Goal: Information Seeking & Learning: Learn about a topic

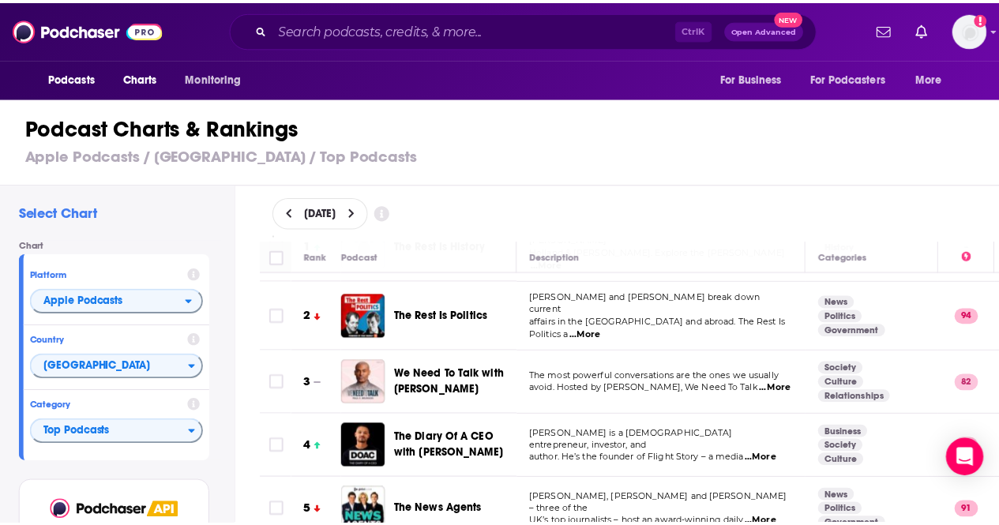
scroll to position [79, 0]
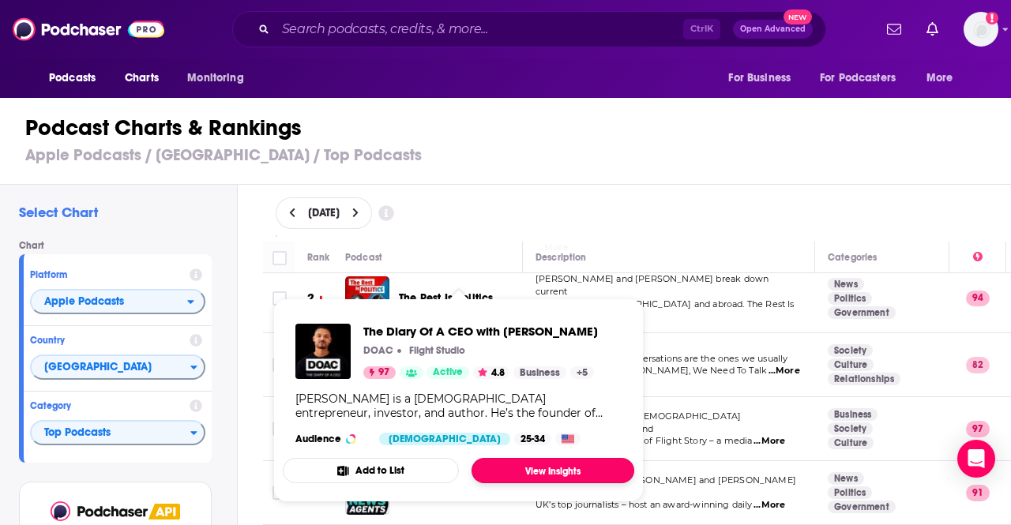
click at [577, 478] on link "View Insights" at bounding box center [552, 470] width 163 height 25
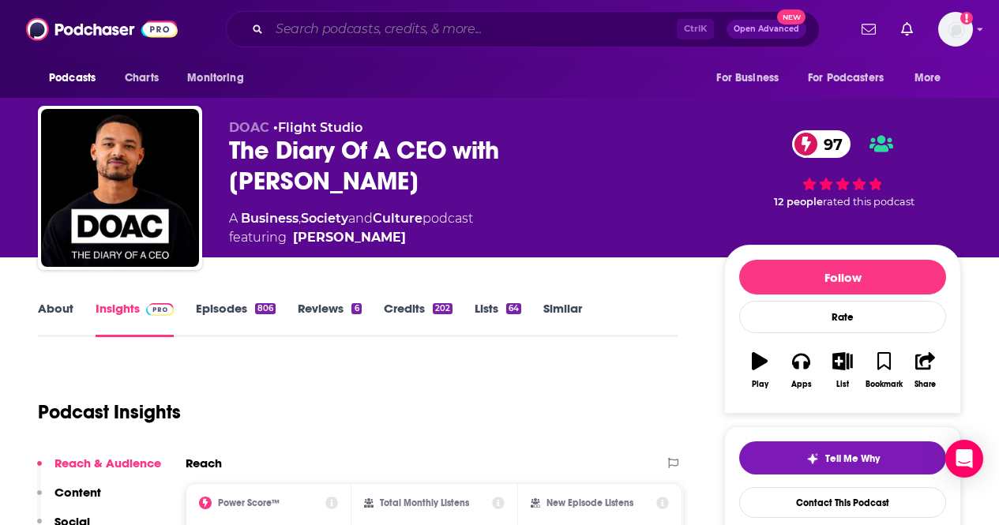
click at [521, 32] on input "Search podcasts, credits, & more..." at bounding box center [472, 29] width 407 height 25
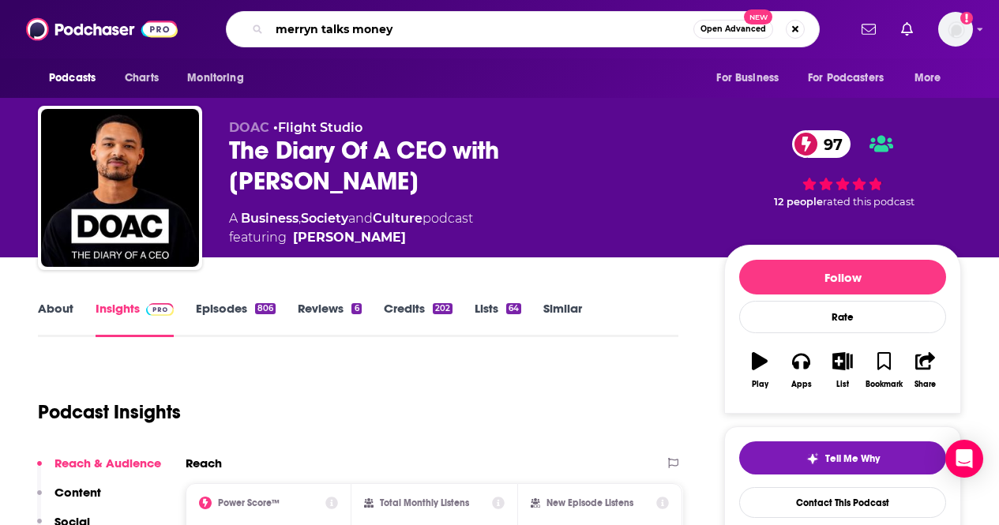
type input "merryn talks money"
click at [705, 32] on span "Open Advanced" at bounding box center [733, 29] width 66 height 8
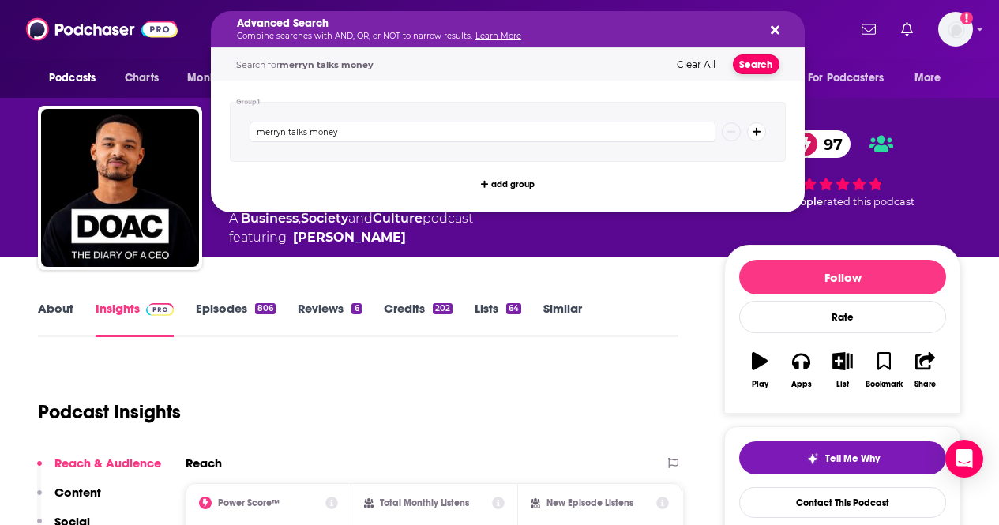
click at [762, 66] on button "Search" at bounding box center [756, 64] width 47 height 20
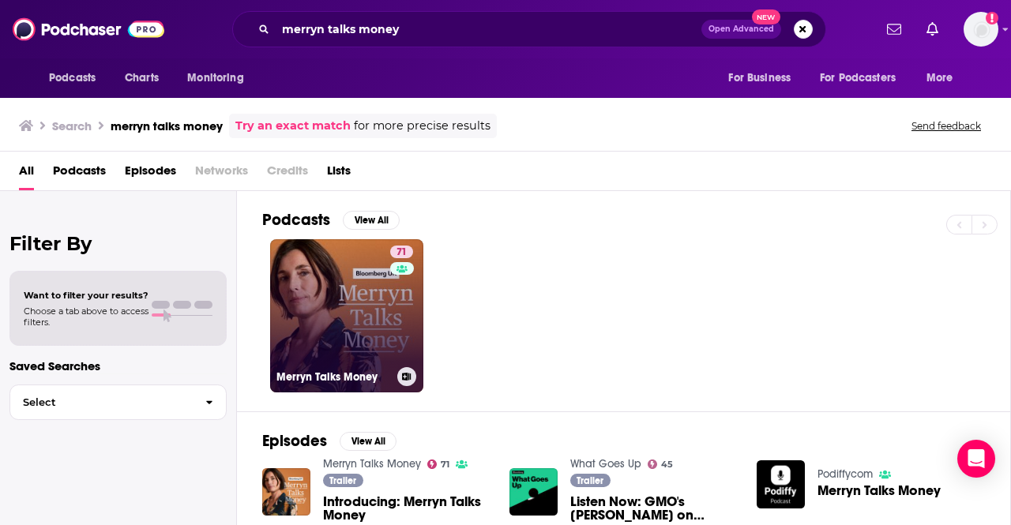
click at [343, 338] on link "71 Merryn Talks Money" at bounding box center [346, 315] width 153 height 153
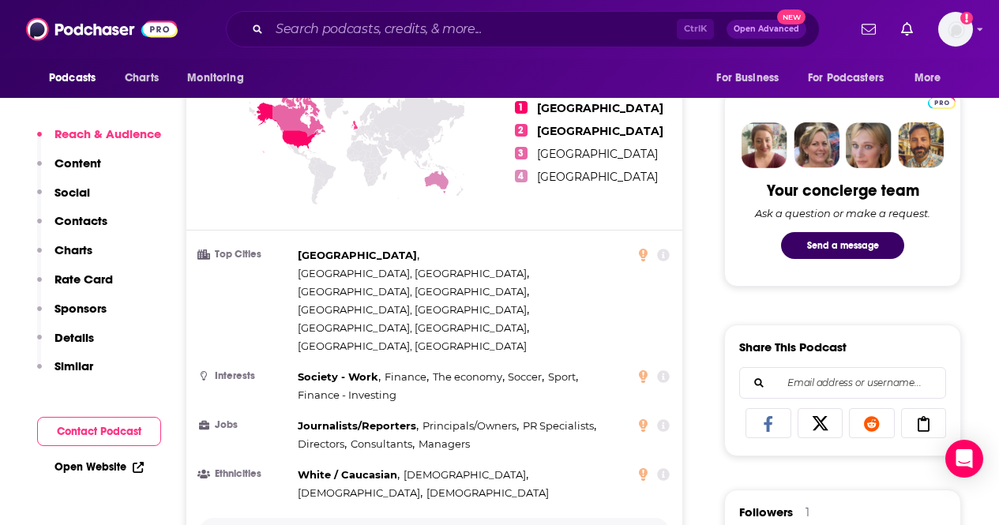
scroll to position [789, 0]
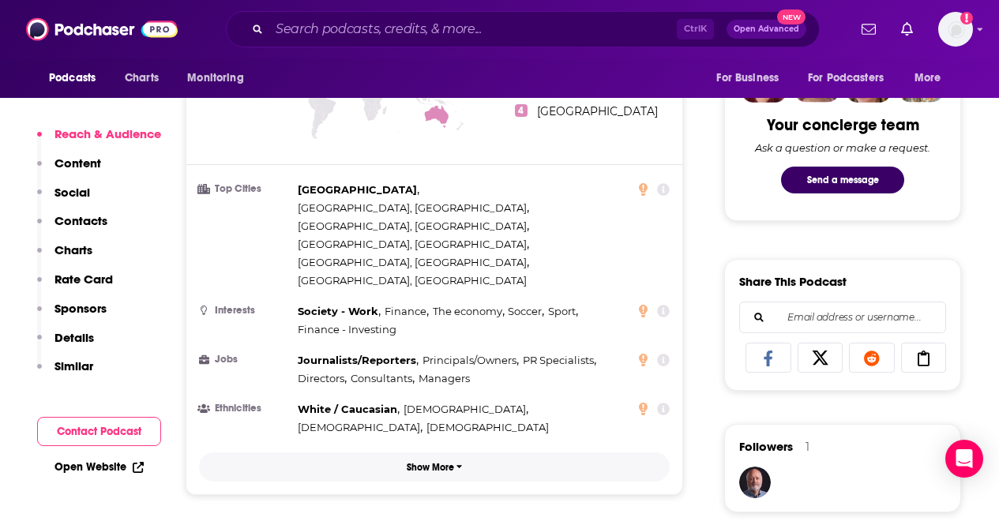
click at [418, 452] on button "Show More" at bounding box center [434, 466] width 471 height 29
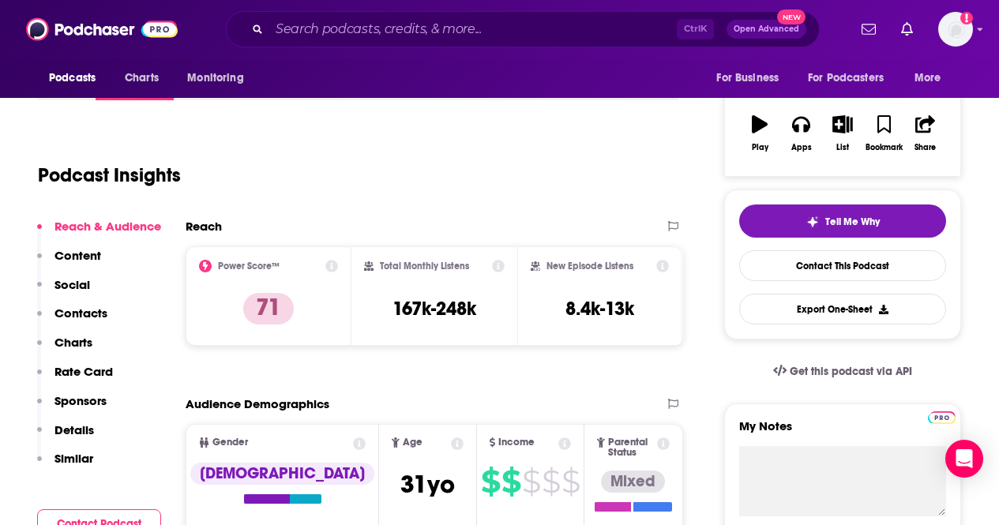
scroll to position [79, 0]
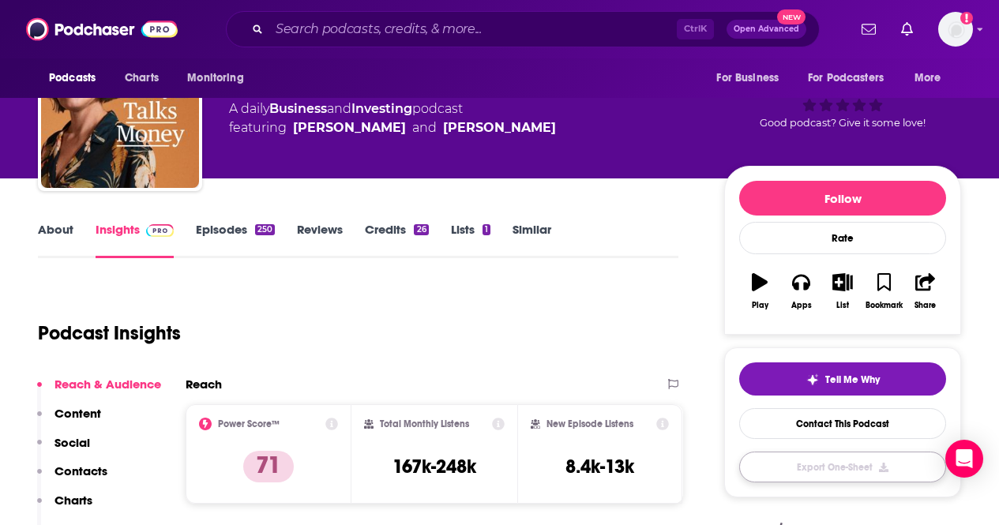
click at [771, 474] on button "Export One-Sheet" at bounding box center [842, 467] width 207 height 31
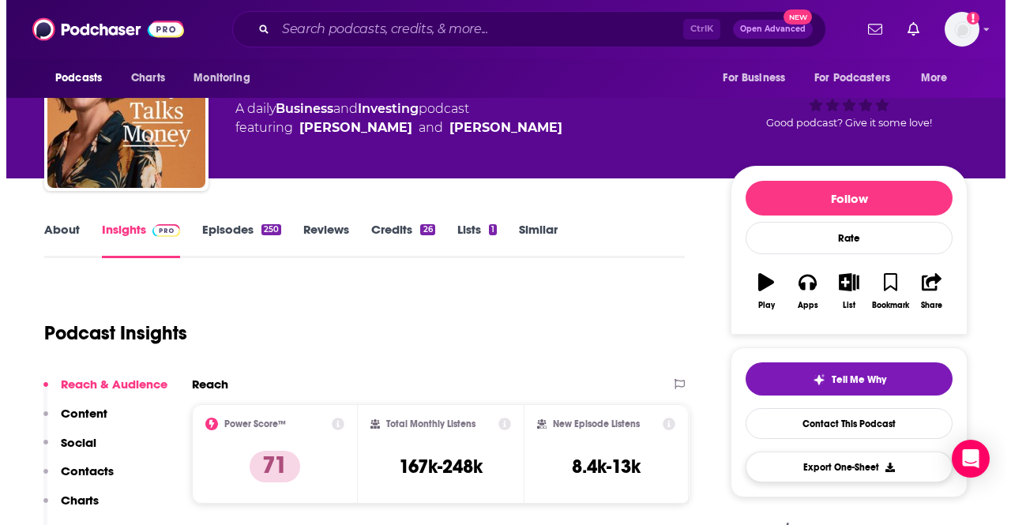
scroll to position [0, 0]
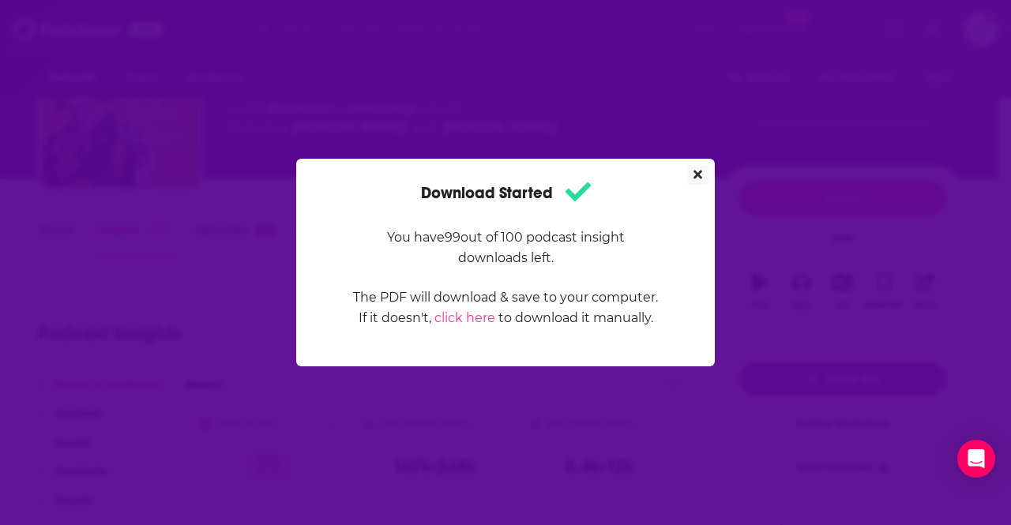
click at [696, 175] on icon "Close" at bounding box center [697, 175] width 9 height 9
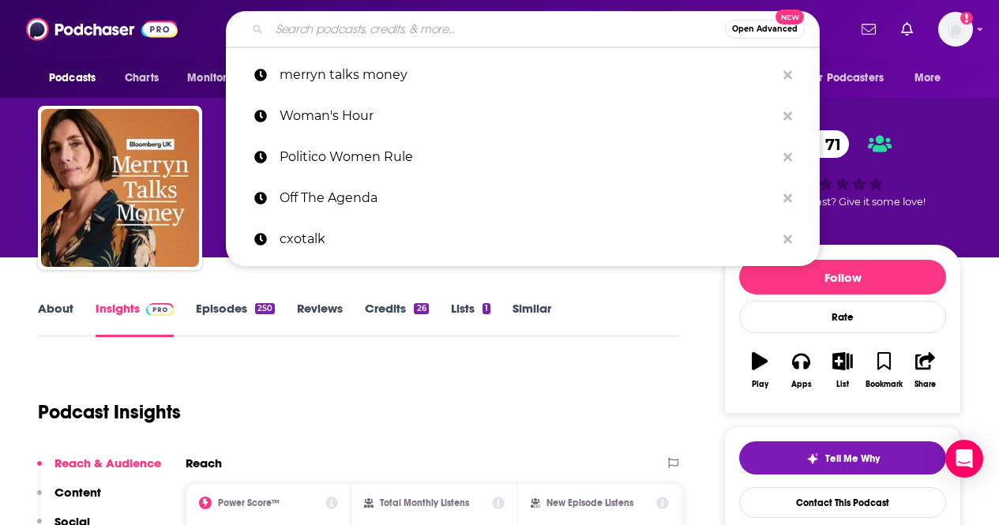
click at [444, 28] on input "Search podcasts, credits, & more..." at bounding box center [497, 29] width 456 height 25
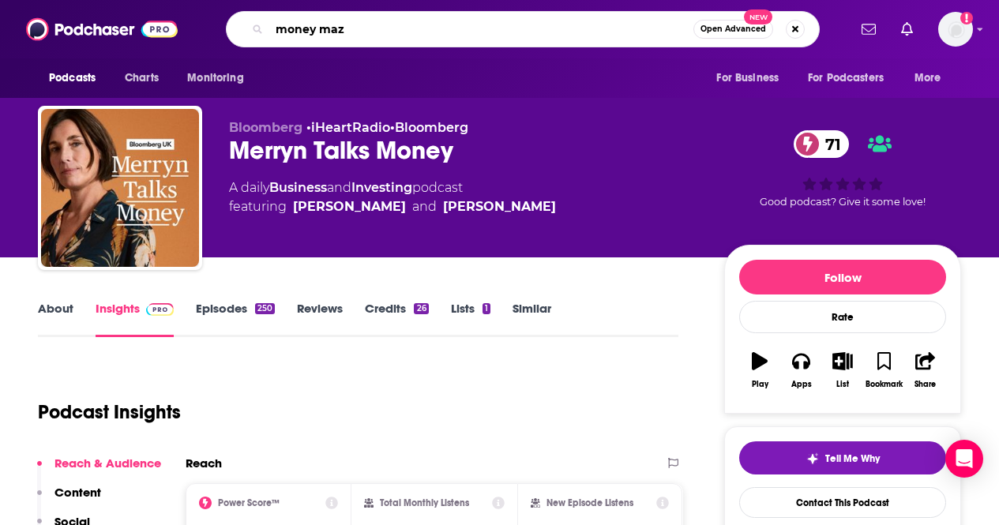
type input "money maze"
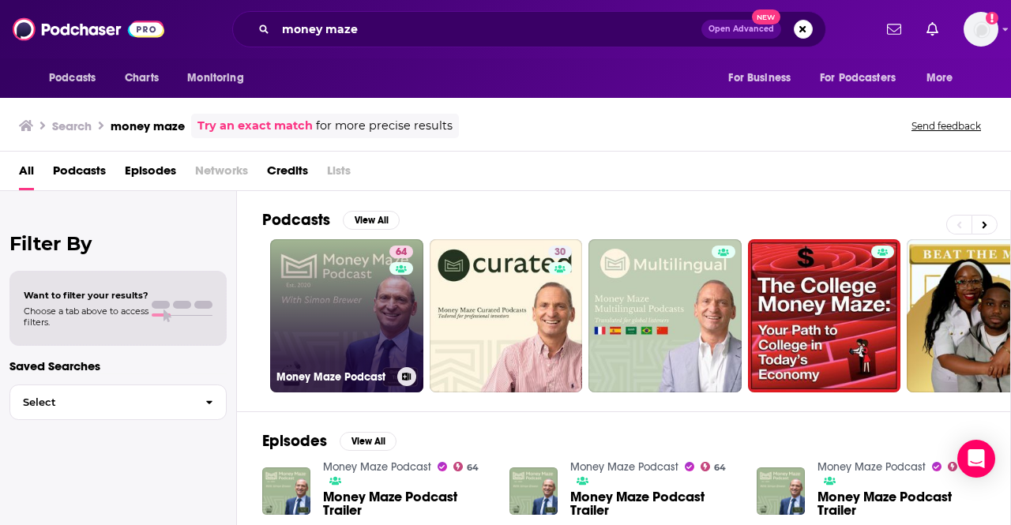
click at [323, 318] on link "64 Money Maze Podcast" at bounding box center [346, 315] width 153 height 153
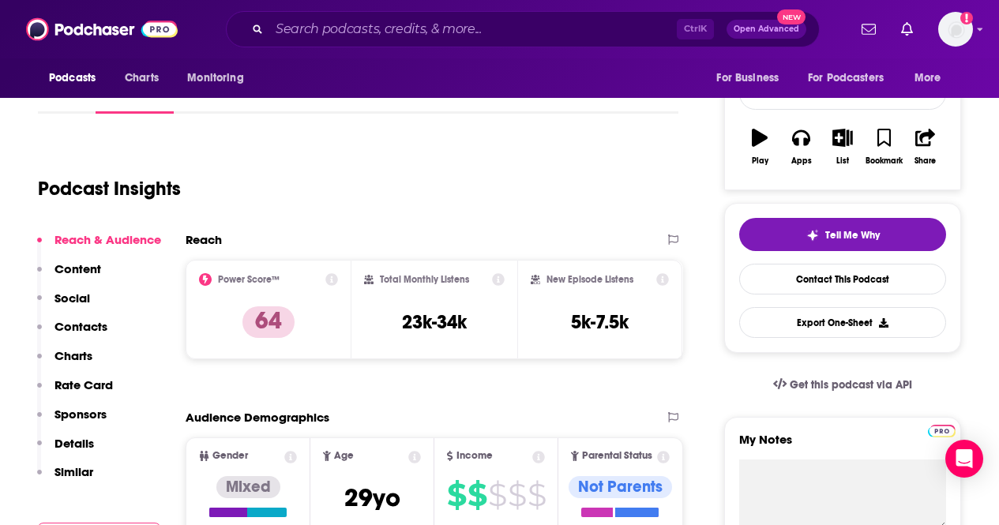
scroll to position [237, 0]
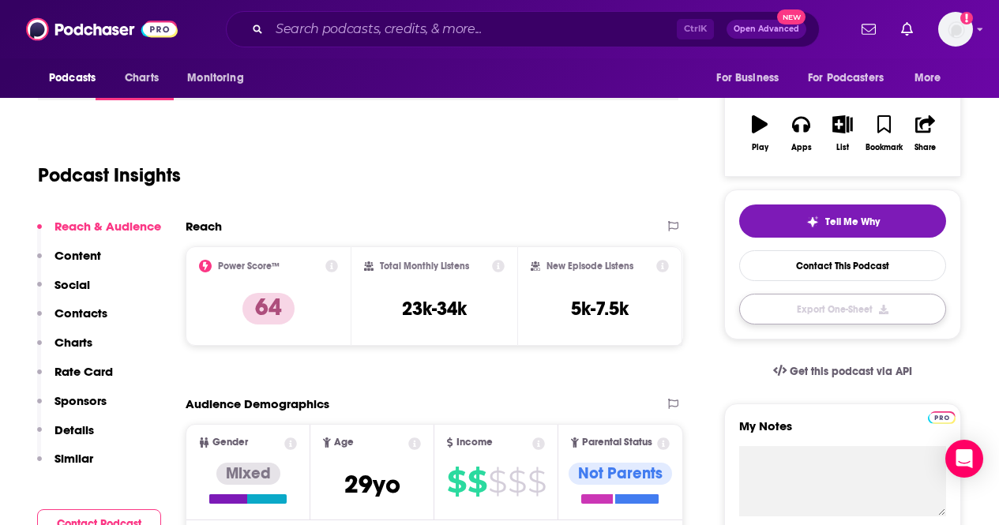
click at [830, 314] on button "Export One-Sheet" at bounding box center [842, 309] width 207 height 31
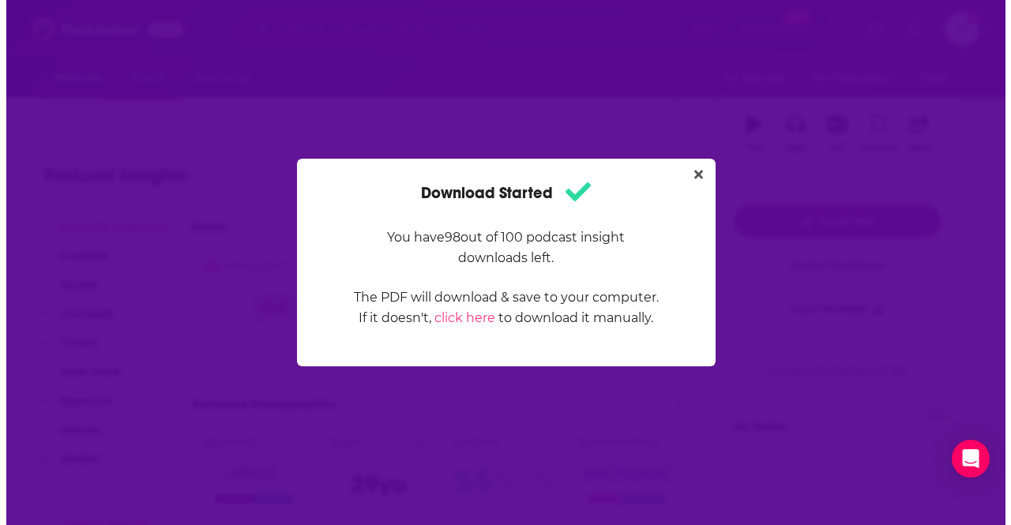
scroll to position [0, 0]
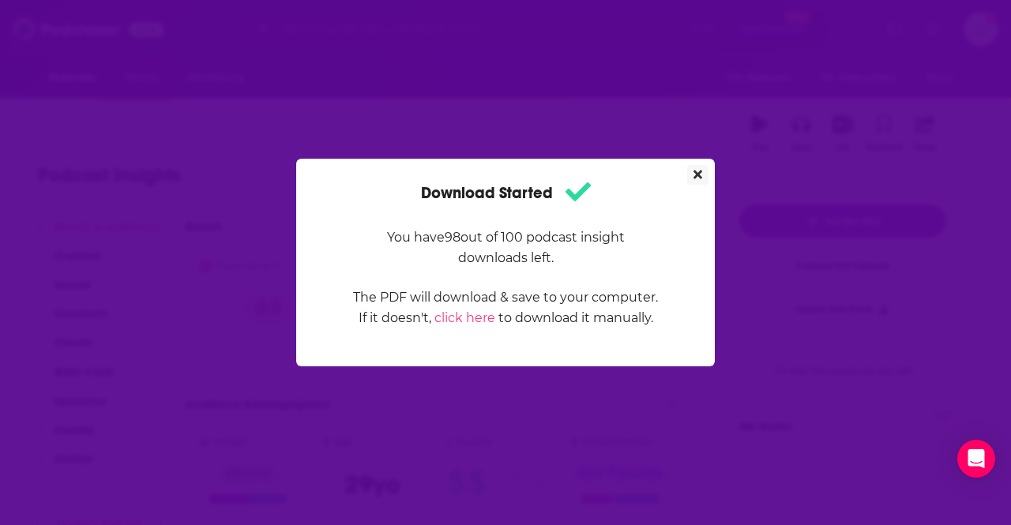
click at [699, 178] on icon "Close" at bounding box center [697, 174] width 9 height 13
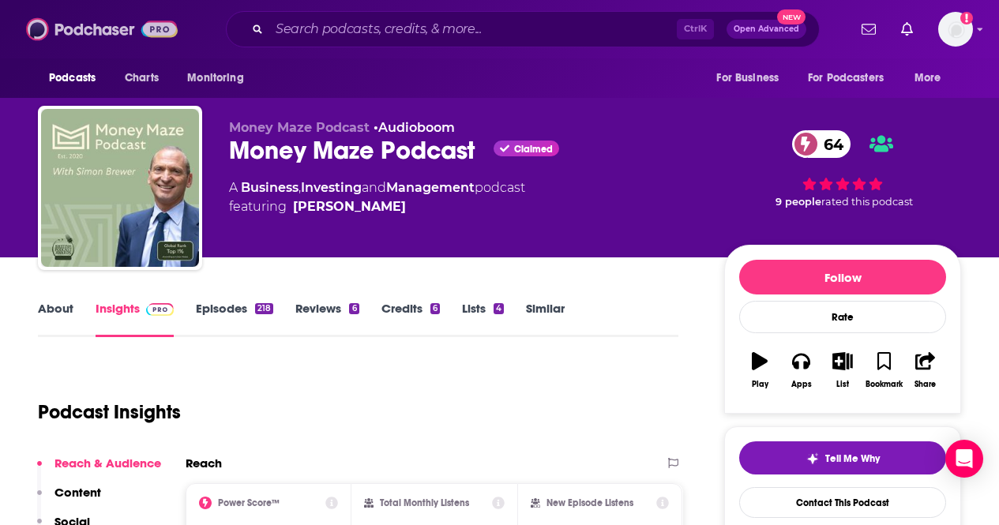
click at [65, 34] on img at bounding box center [102, 29] width 152 height 30
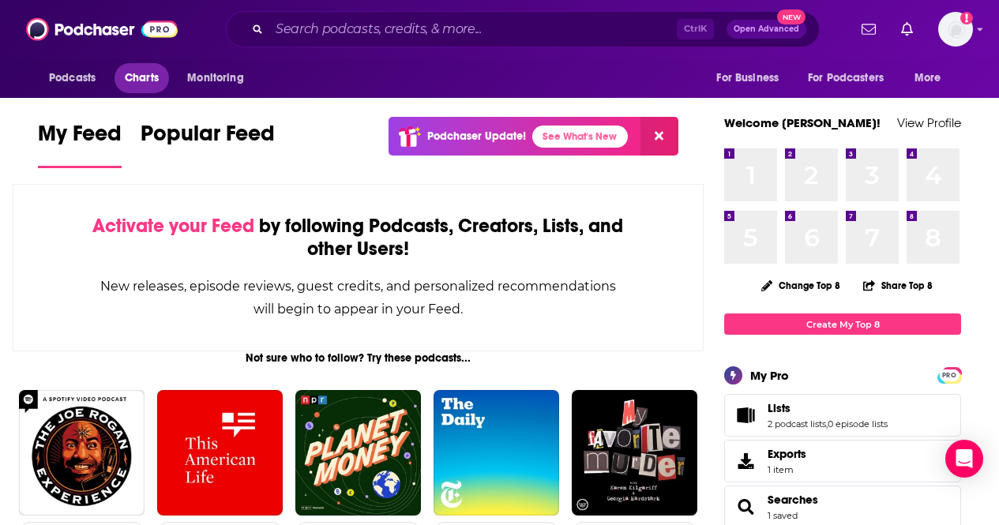
click at [142, 80] on span "Charts" at bounding box center [142, 78] width 34 height 22
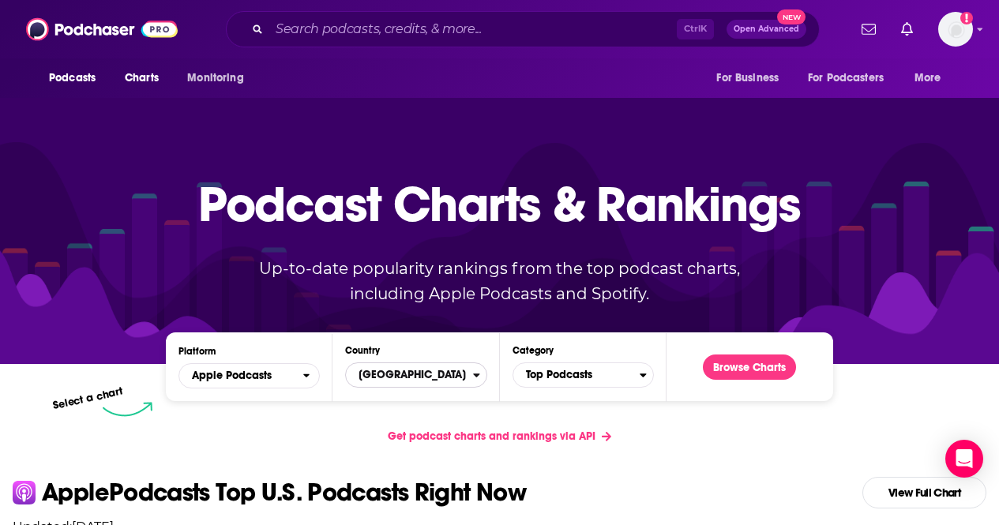
click at [478, 375] on icon "Countries" at bounding box center [476, 375] width 6 height 4
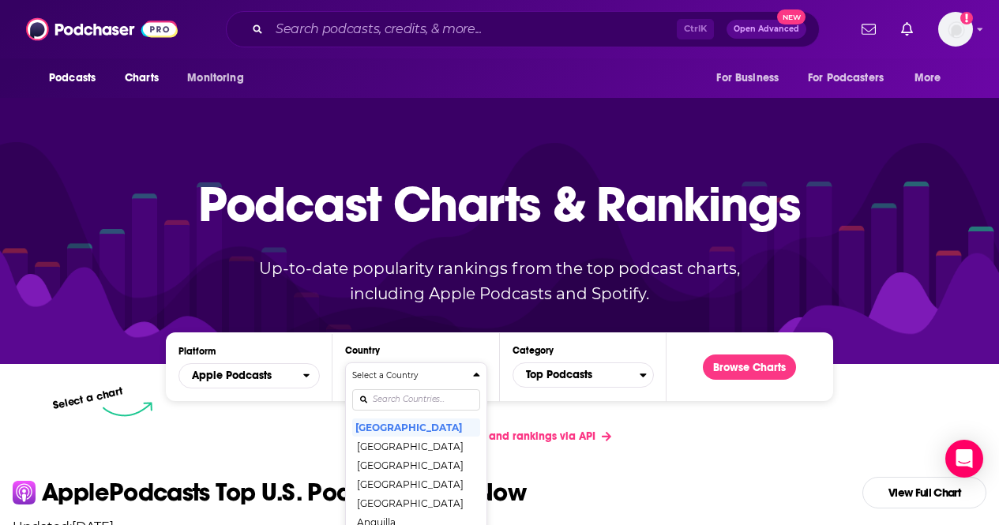
click at [428, 393] on div "Countries" at bounding box center [415, 399] width 127 height 36
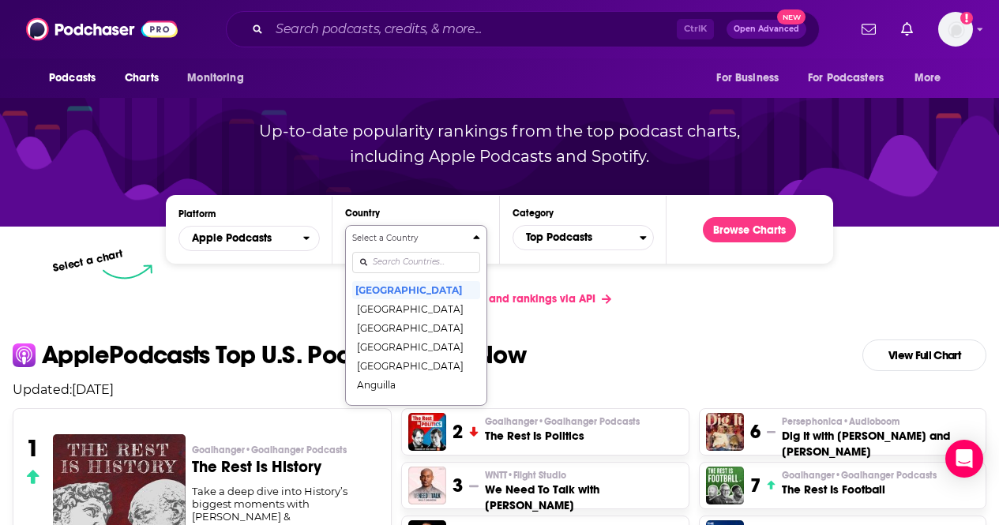
click at [429, 396] on div "Select a Country [GEOGRAPHIC_DATA] [GEOGRAPHIC_DATA] [GEOGRAPHIC_DATA] [GEOGRAP…" at bounding box center [415, 315] width 127 height 167
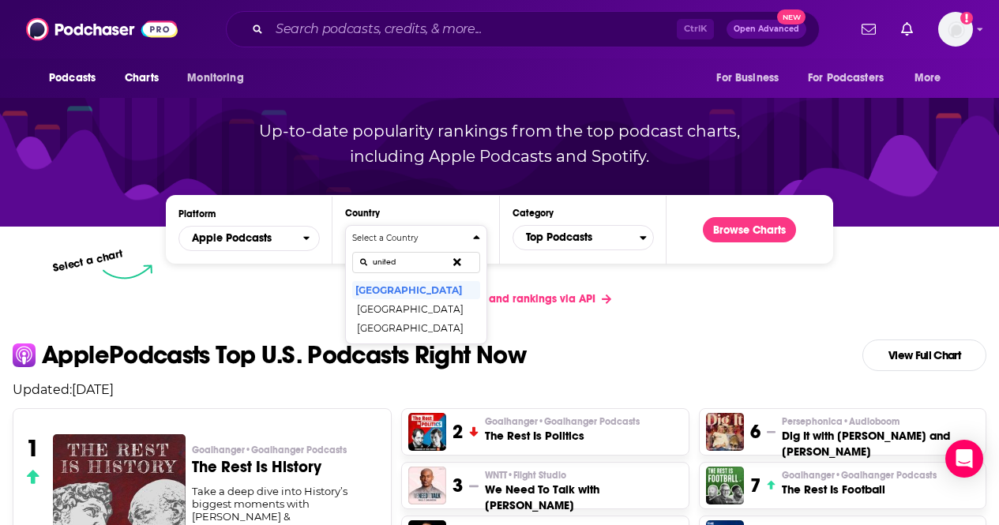
click at [345, 225] on button "Select a Country united [GEOGRAPHIC_DATA] [GEOGRAPHIC_DATA] [GEOGRAPHIC_DATA]" at bounding box center [415, 284] width 141 height 119
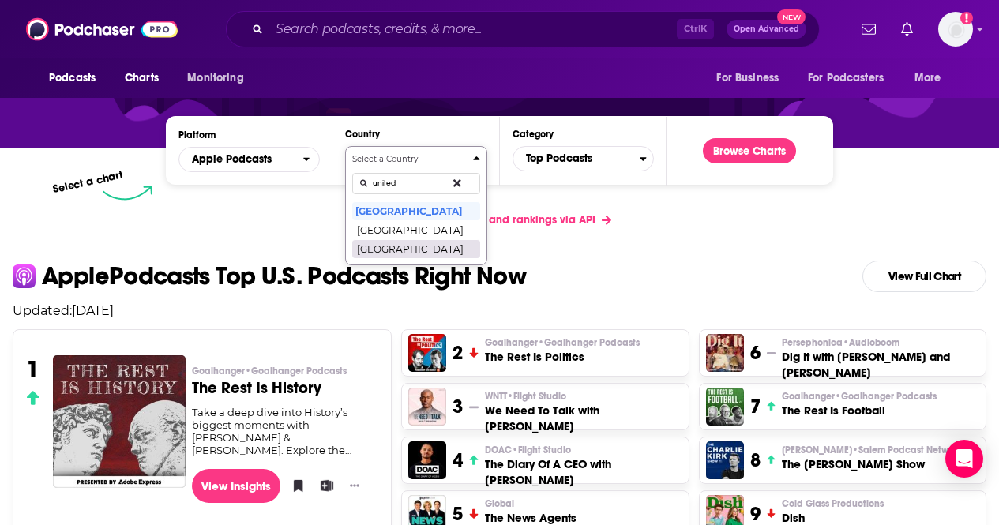
type input "united"
click at [403, 254] on button "[GEOGRAPHIC_DATA]" at bounding box center [415, 248] width 127 height 19
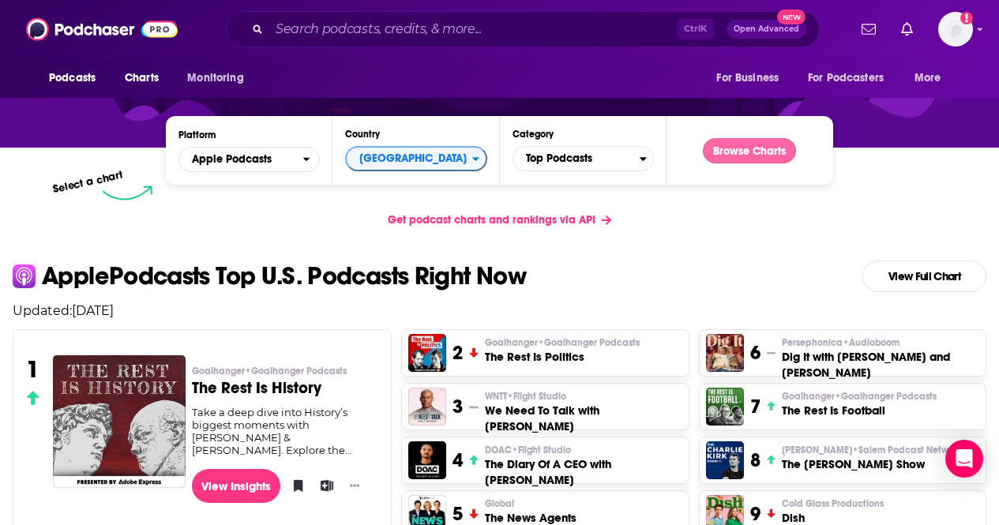
click at [756, 157] on button "Browse Charts" at bounding box center [749, 150] width 93 height 25
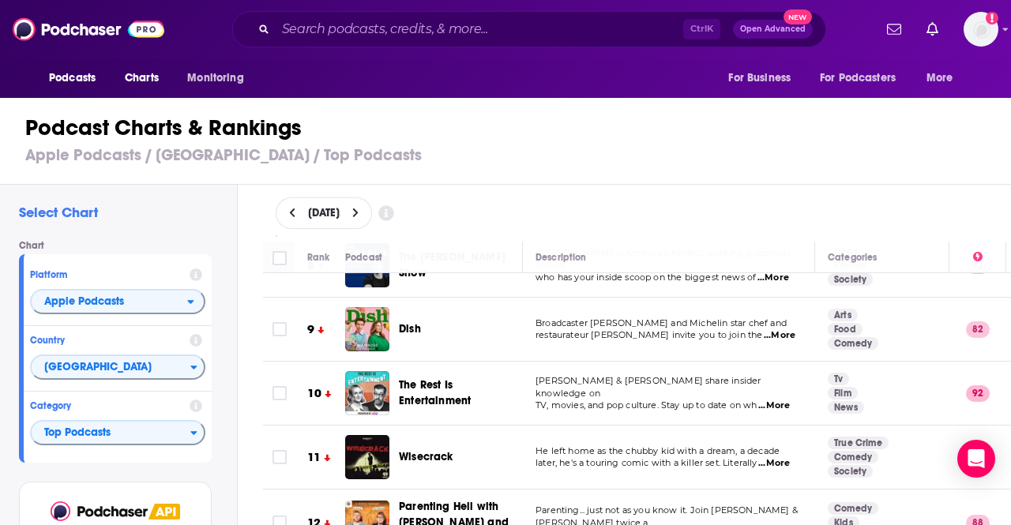
scroll to position [474, 0]
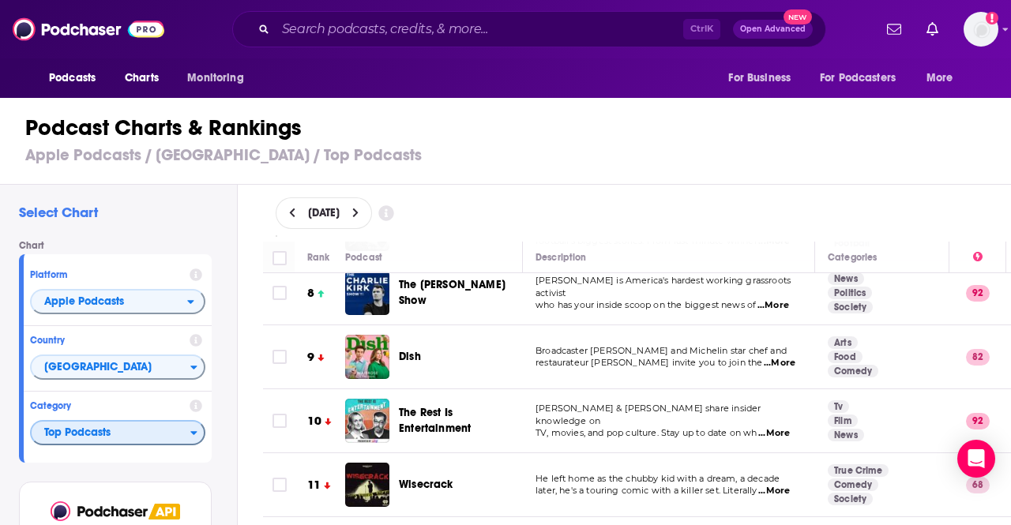
click at [189, 433] on span "Top Podcasts" at bounding box center [111, 433] width 159 height 27
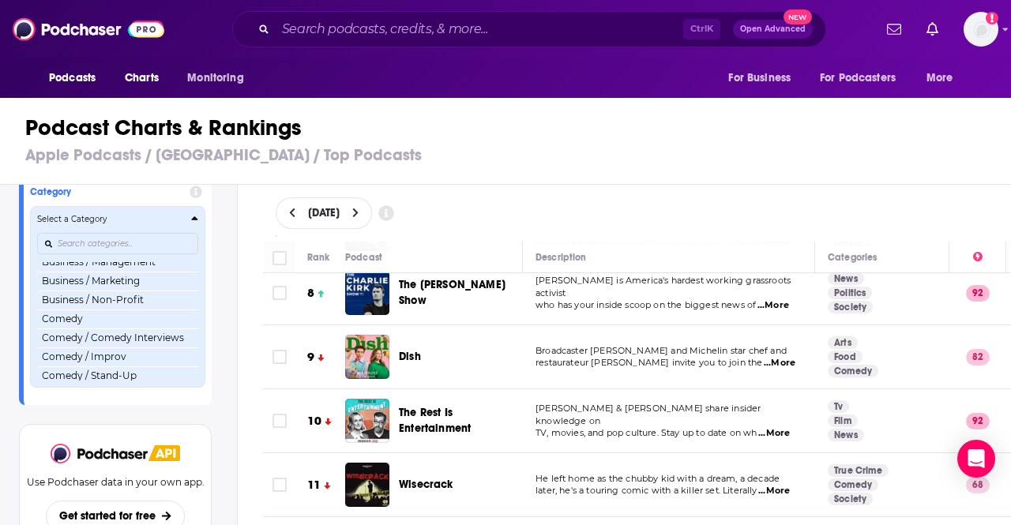
scroll to position [158, 0]
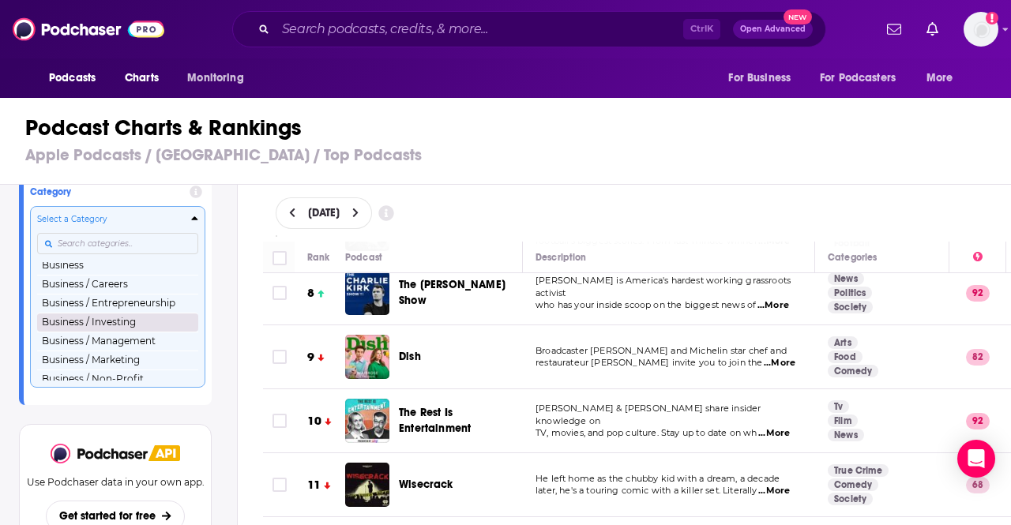
click at [115, 325] on button "Business / Investing" at bounding box center [117, 322] width 161 height 19
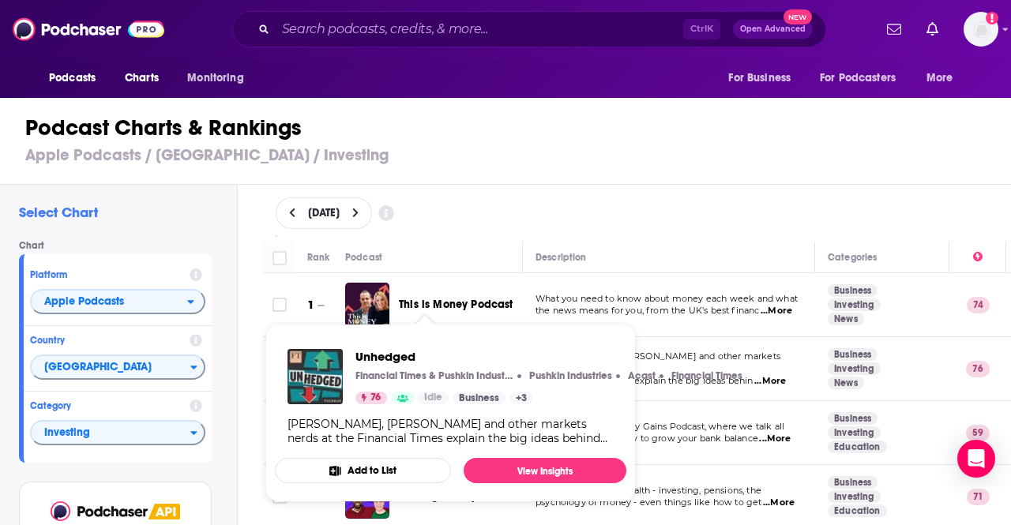
click at [447, 370] on p "Financial Times & Pushkin Industries" at bounding box center [434, 375] width 158 height 13
click at [502, 469] on link "View Insights" at bounding box center [544, 470] width 163 height 25
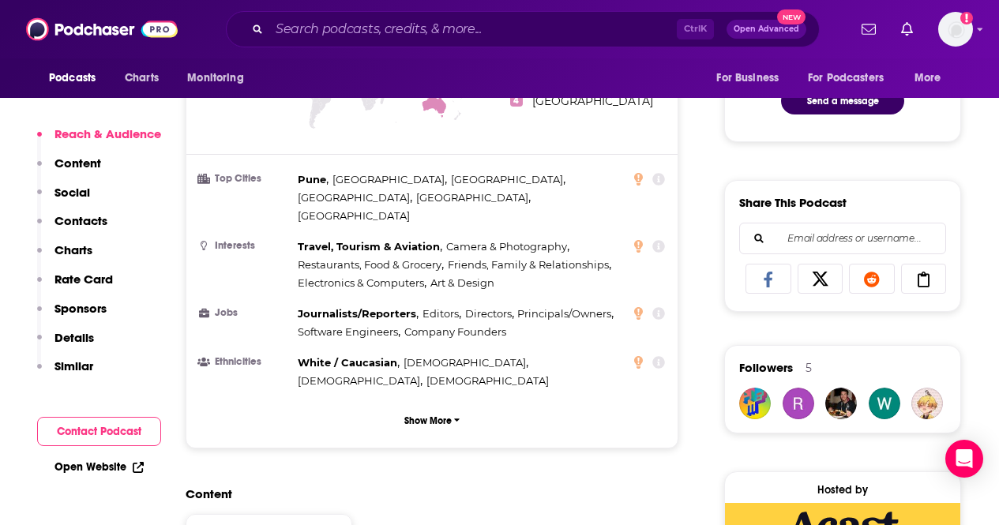
scroll to position [947, 0]
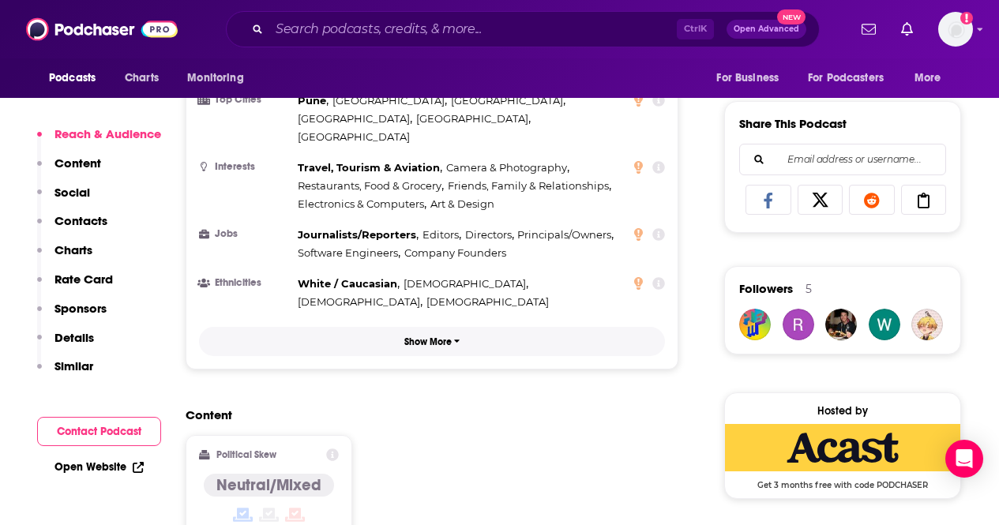
click at [441, 336] on p "Show More" at bounding box center [427, 341] width 47 height 11
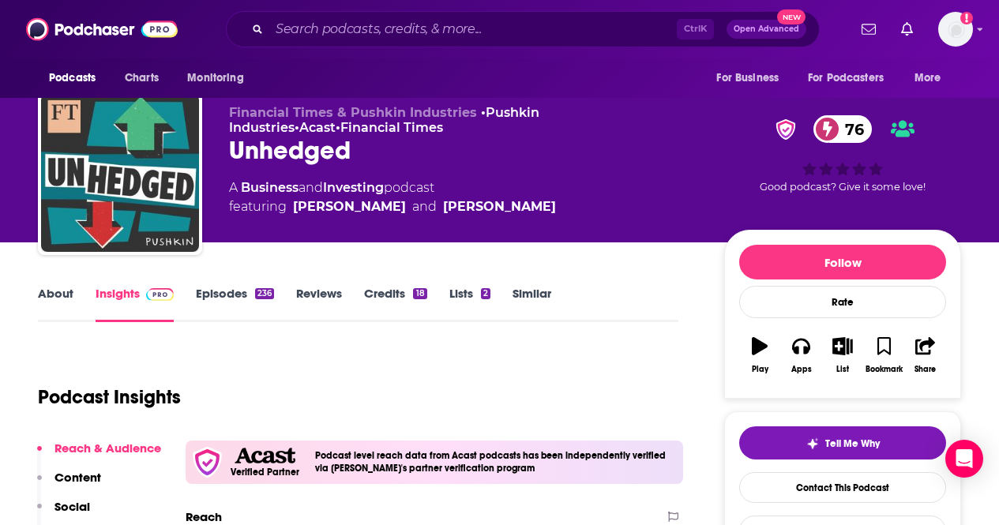
scroll to position [0, 0]
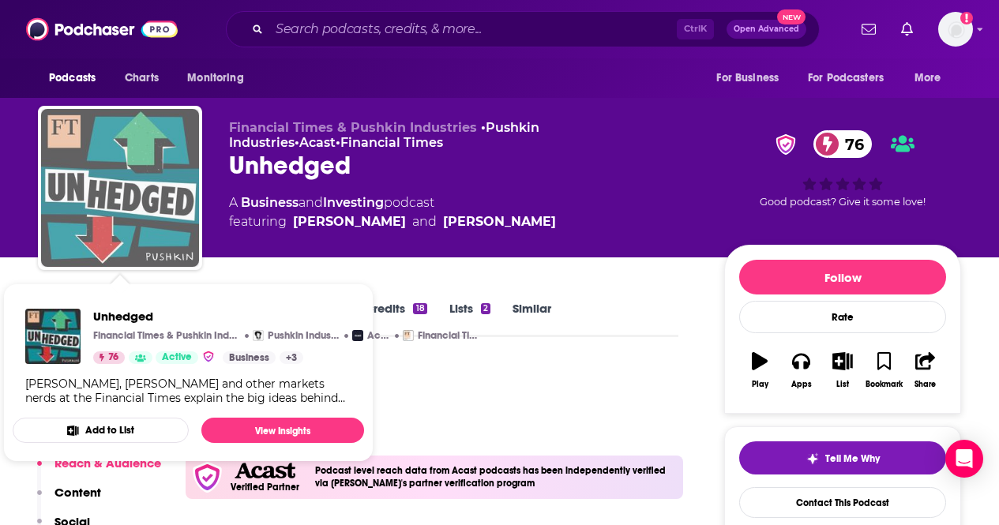
click at [136, 152] on img "Unhedged" at bounding box center [120, 188] width 158 height 158
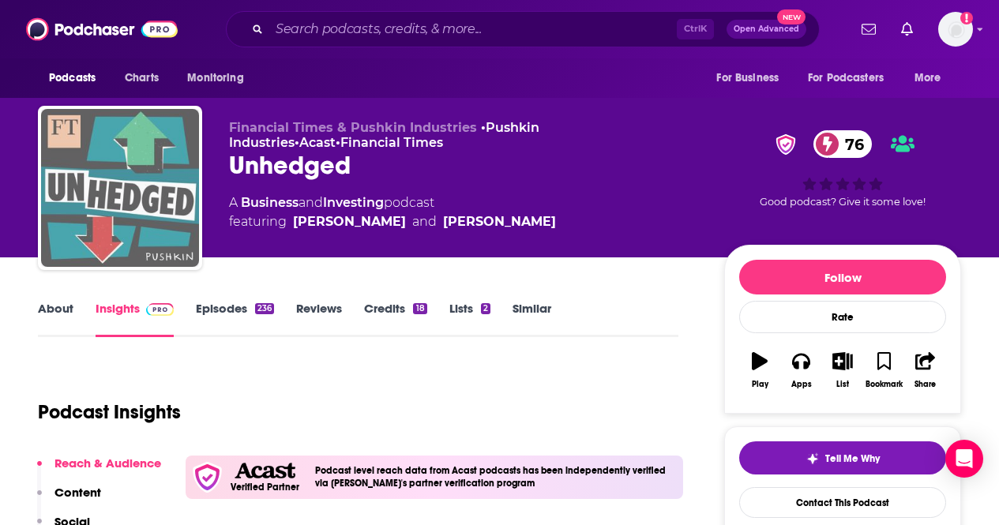
click at [141, 198] on img "Unhedged" at bounding box center [120, 188] width 158 height 158
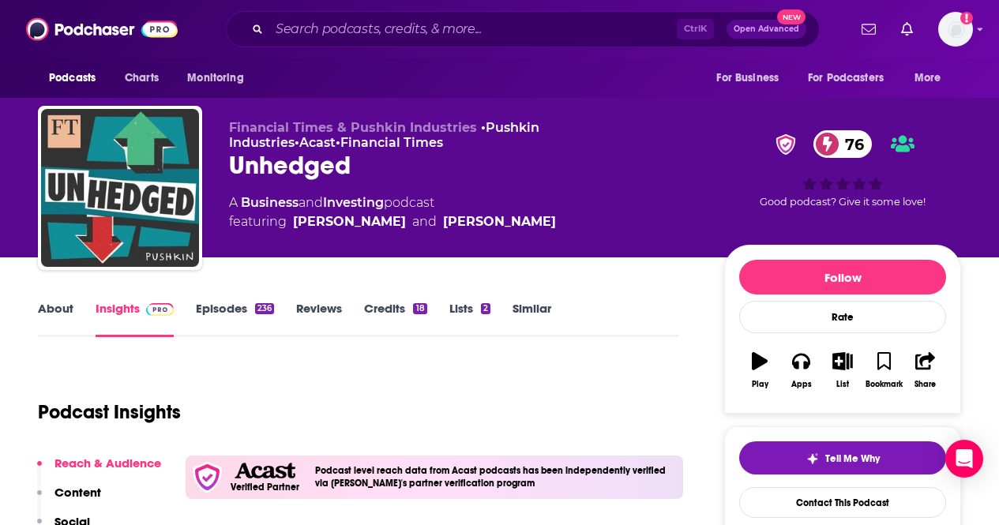
click at [328, 309] on link "Reviews" at bounding box center [319, 319] width 46 height 36
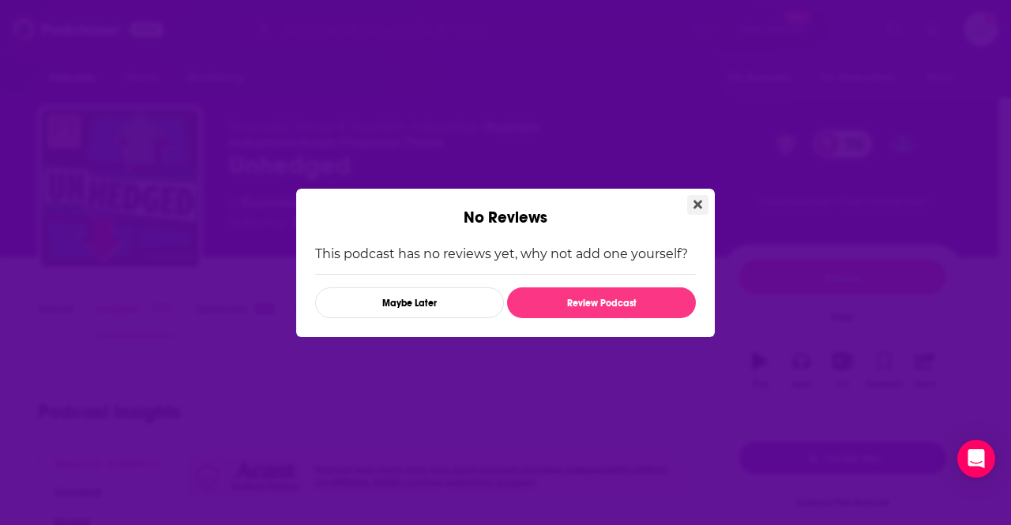
click at [692, 200] on button "Close" at bounding box center [697, 205] width 21 height 20
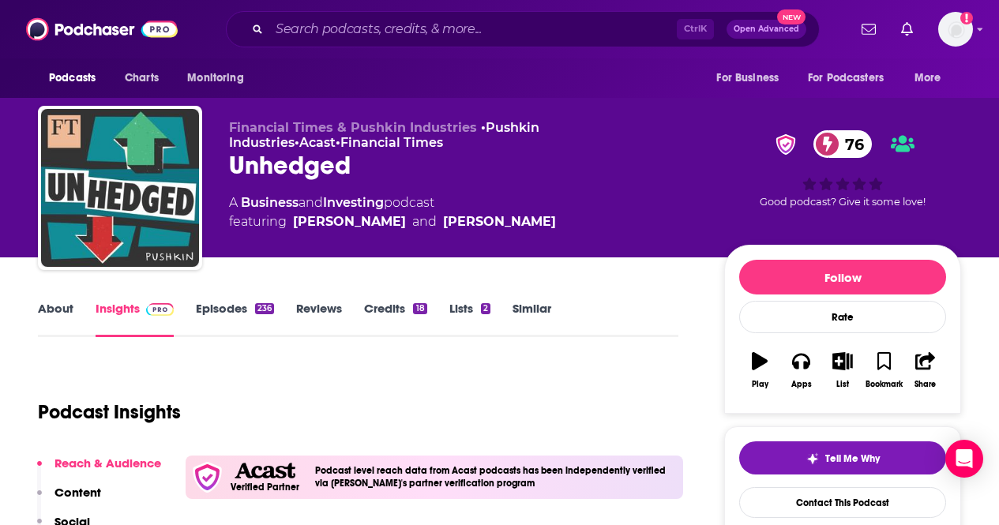
click at [213, 309] on link "Episodes 236" at bounding box center [235, 319] width 78 height 36
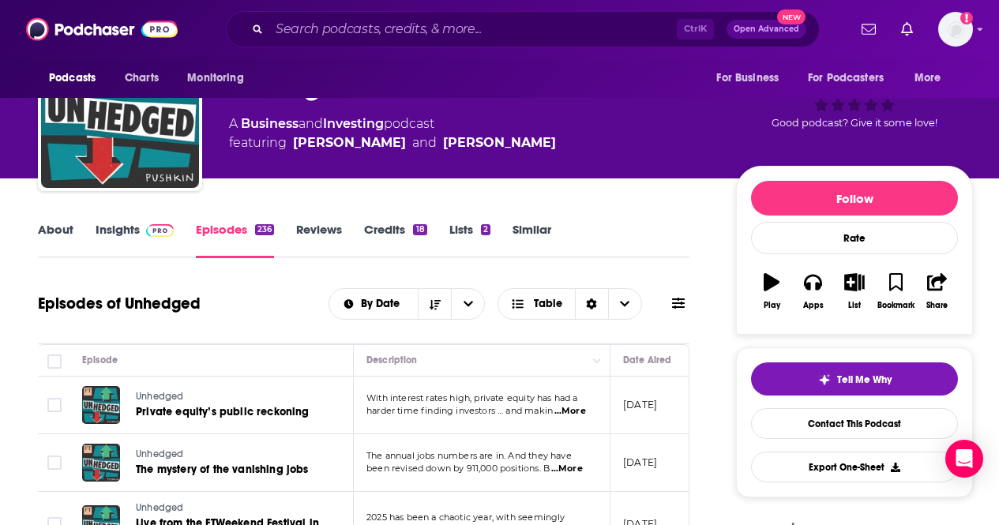
scroll to position [158, 0]
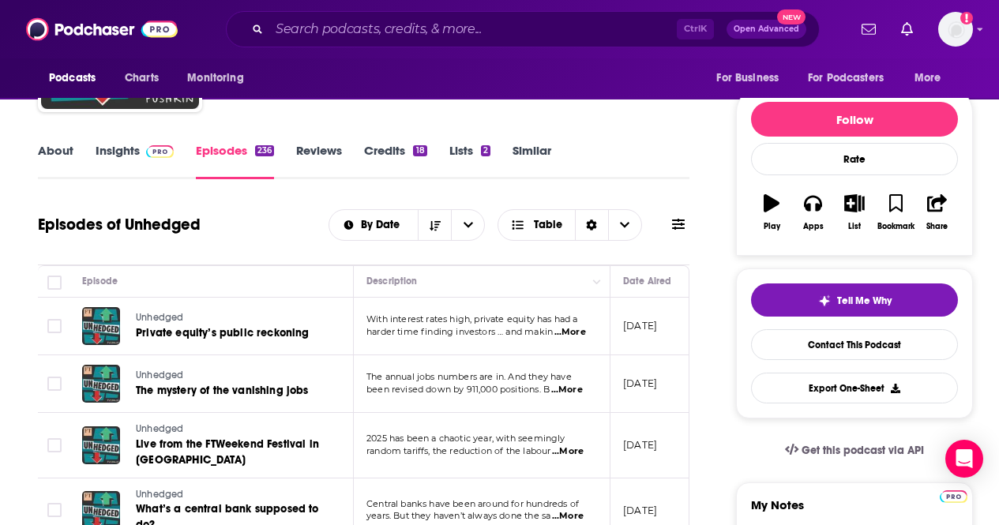
click at [578, 333] on span "...More" at bounding box center [570, 332] width 32 height 13
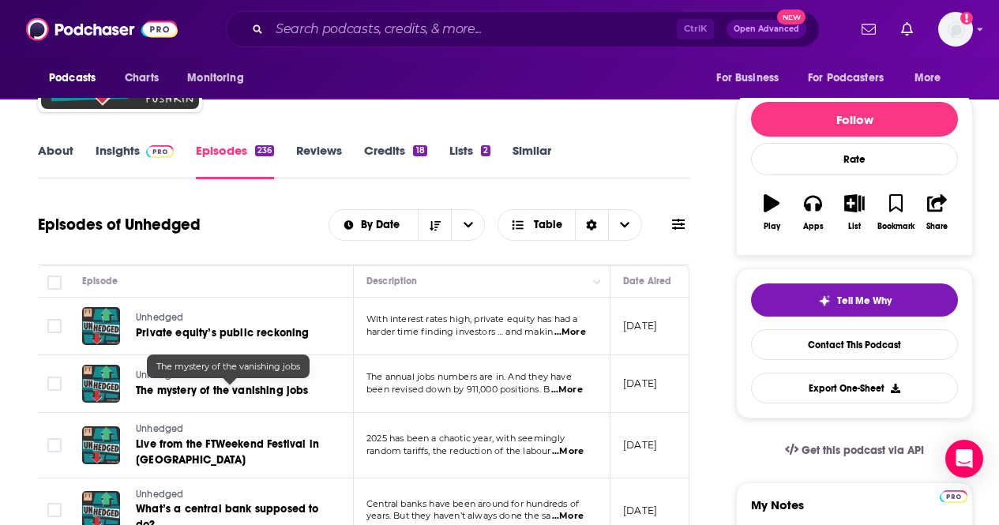
click at [257, 391] on span "The mystery of the vanishing jobs" at bounding box center [222, 390] width 173 height 13
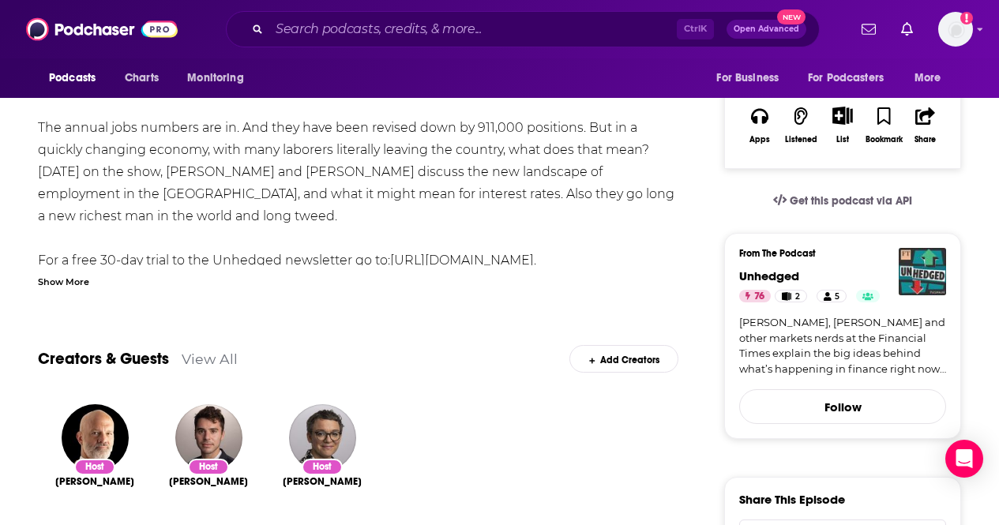
scroll to position [316, 0]
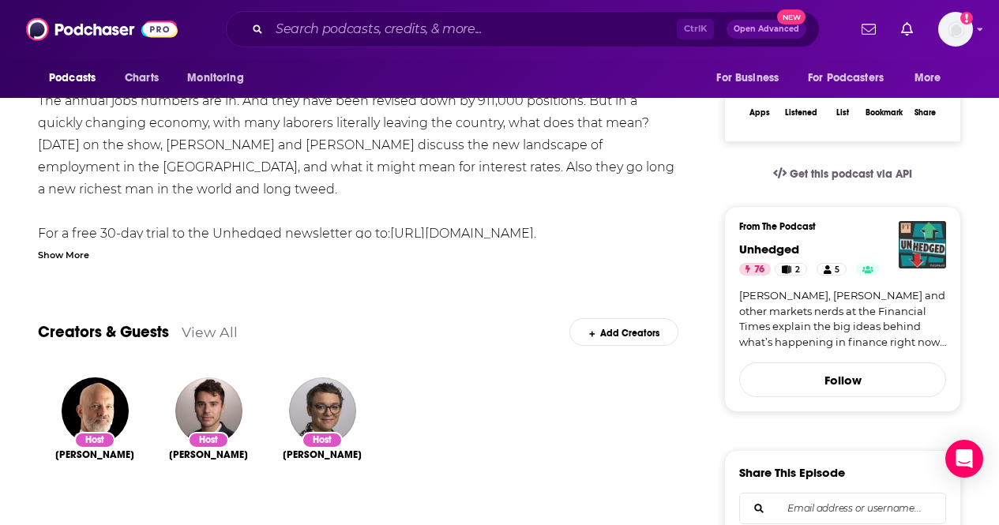
click at [225, 334] on link "View All" at bounding box center [210, 332] width 56 height 17
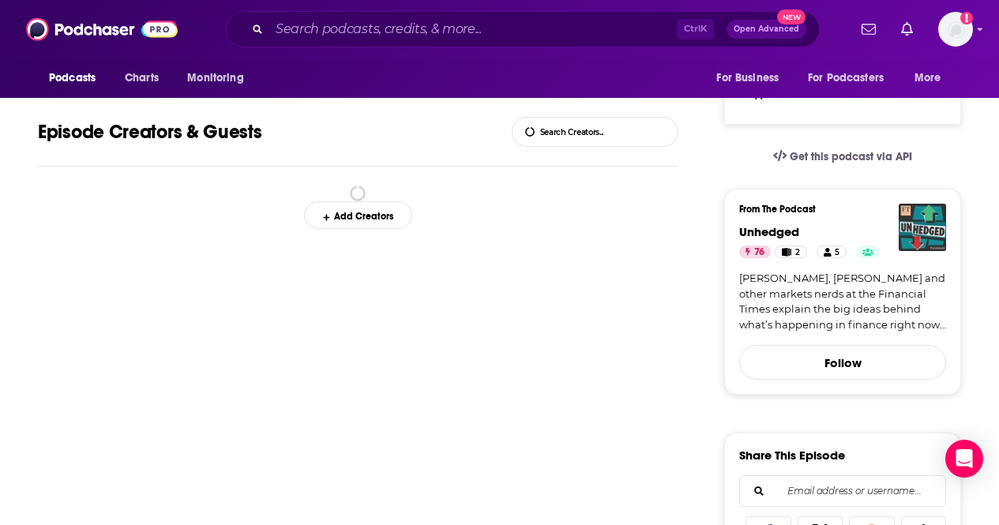
scroll to position [342, 0]
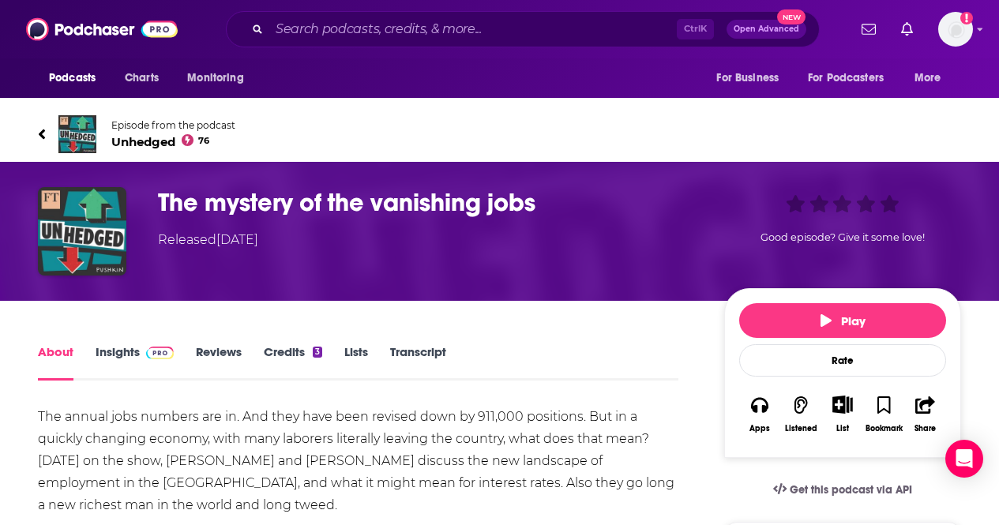
click at [49, 133] on link "Episode from the podcast Unhedged 76" at bounding box center [499, 134] width 923 height 38
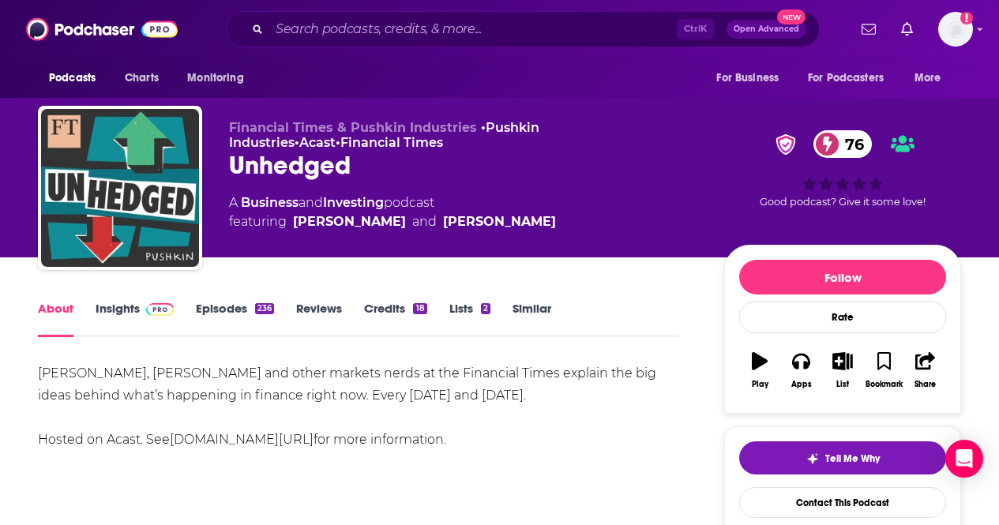
click at [117, 306] on link "Insights" at bounding box center [135, 319] width 78 height 36
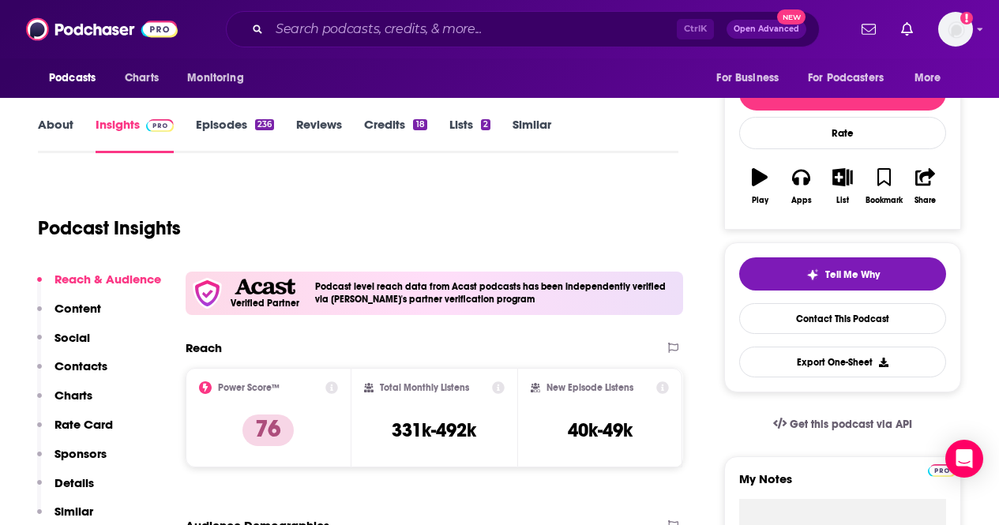
scroll to position [79, 0]
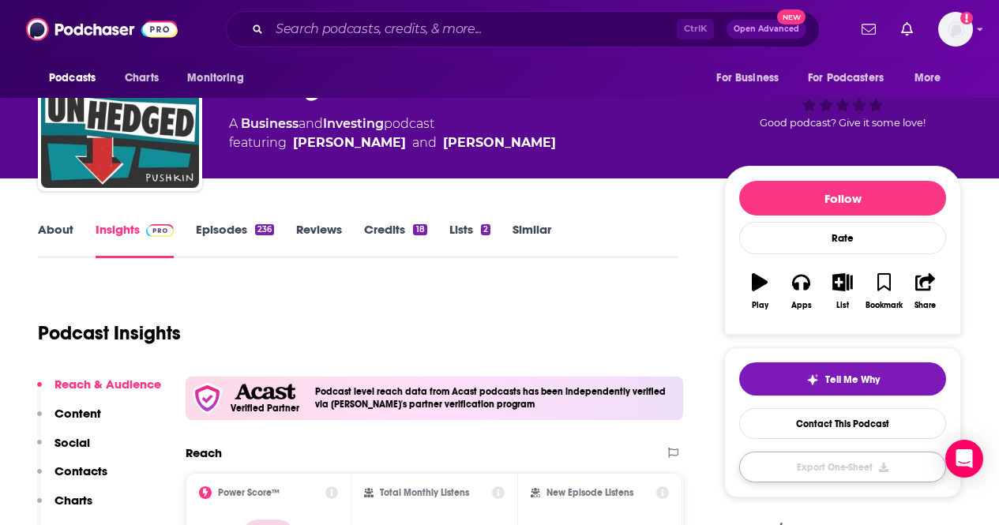
click at [835, 471] on button "Export One-Sheet" at bounding box center [842, 467] width 207 height 31
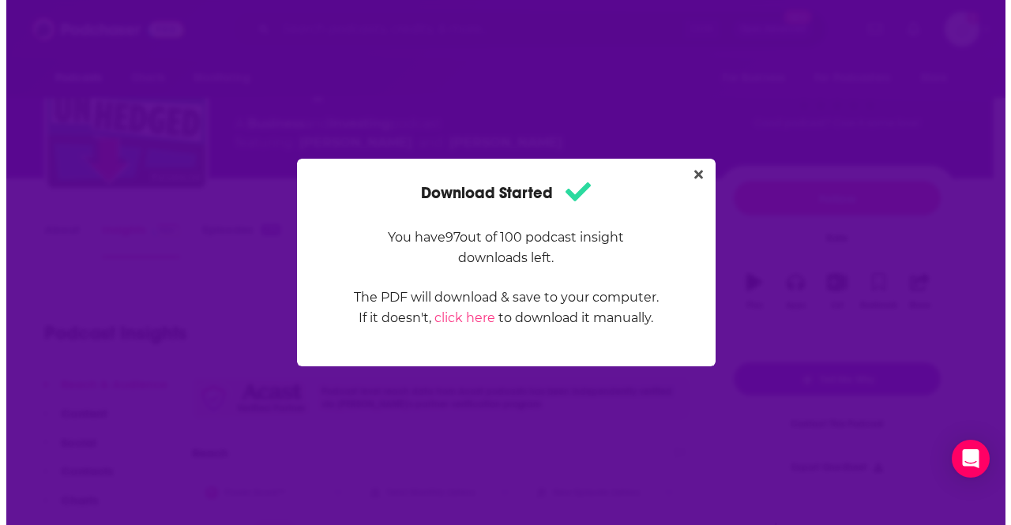
scroll to position [0, 0]
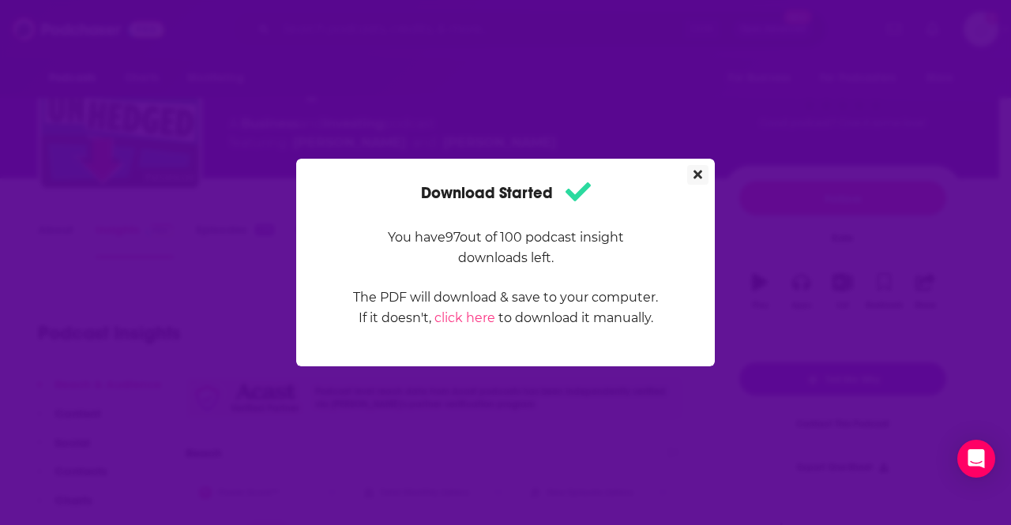
click at [700, 178] on icon "Close" at bounding box center [697, 174] width 9 height 13
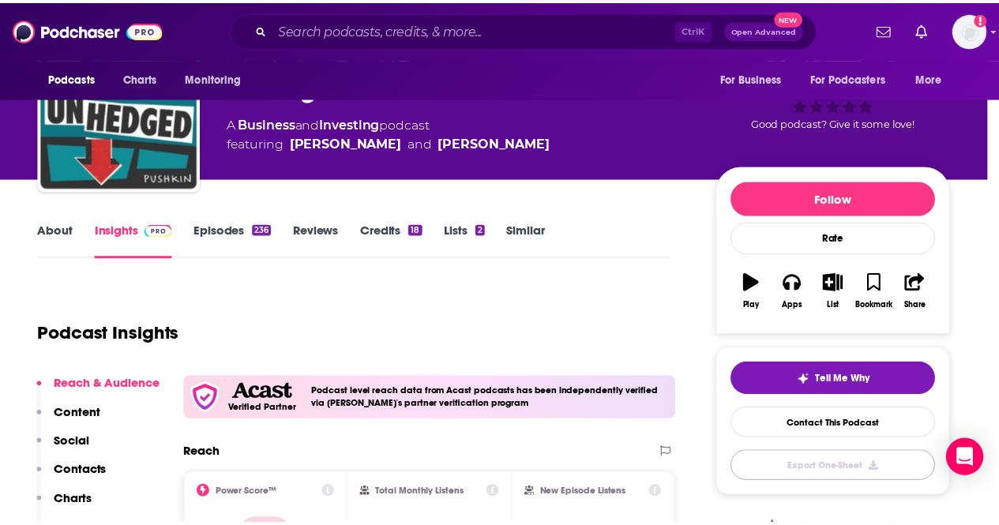
scroll to position [79, 0]
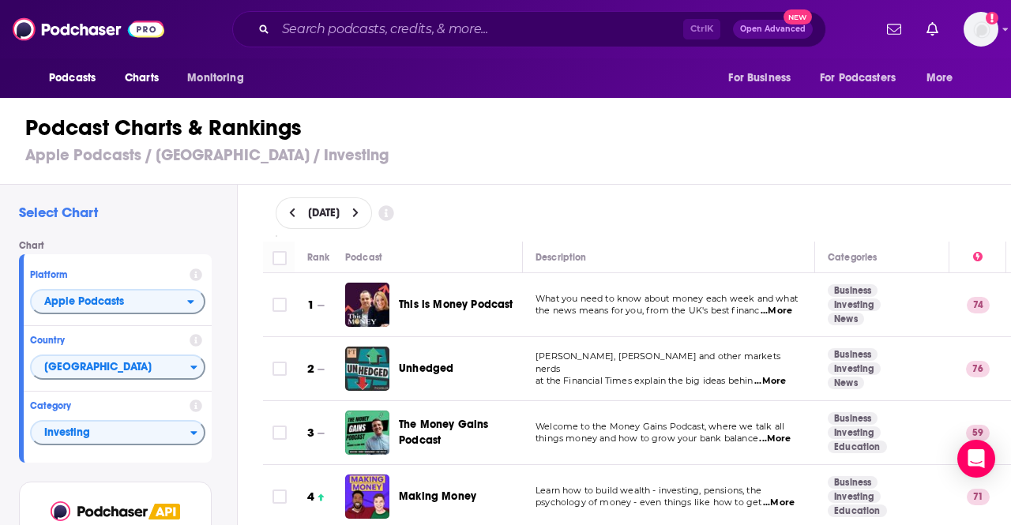
click at [457, 302] on div "Podcasts Charts Monitoring Ctrl K Open Advanced New For Business For Podcasters…" at bounding box center [505, 262] width 1011 height 525
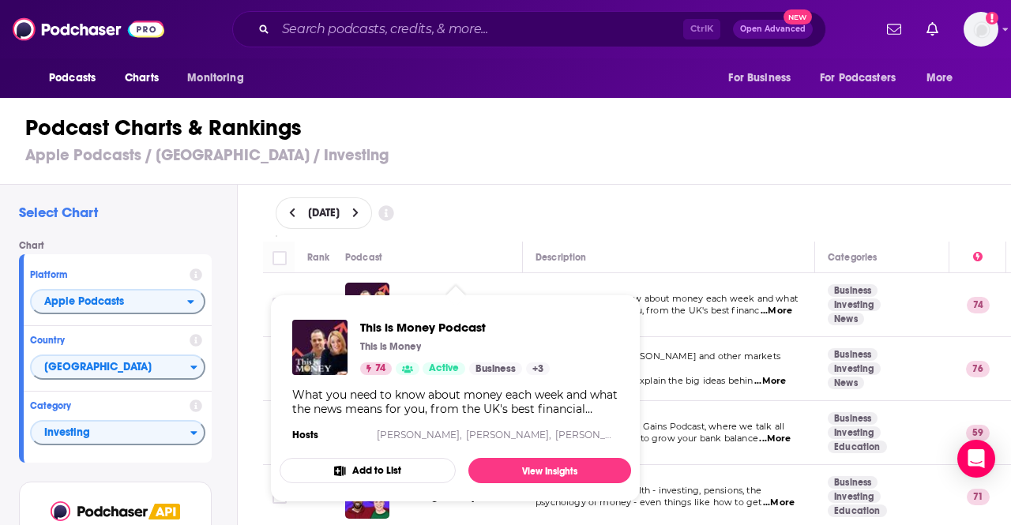
click at [355, 285] on span "This is Money Podcast This is Money 74 Active Business + 3 What you need to kno…" at bounding box center [455, 398] width 370 height 227
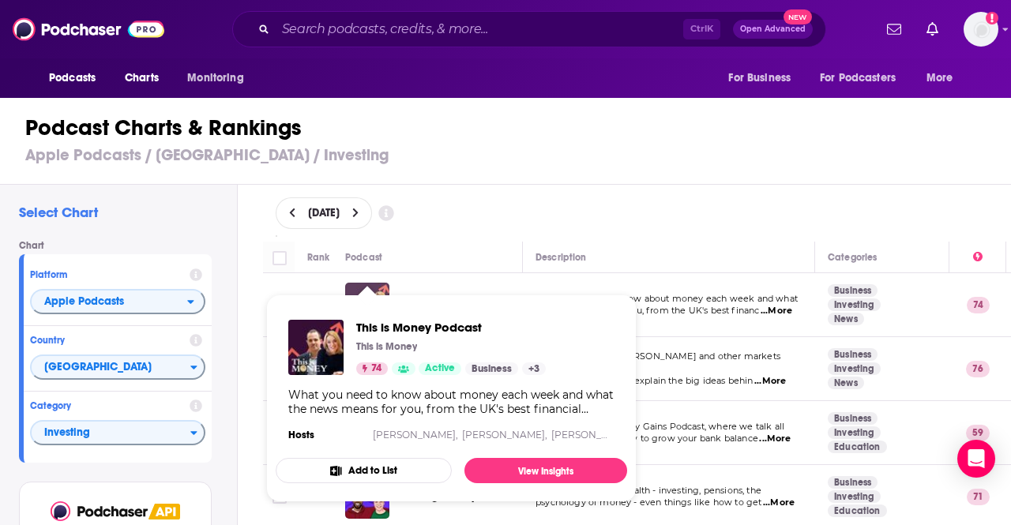
click at [364, 283] on img "This is Money Podcast" at bounding box center [367, 305] width 44 height 44
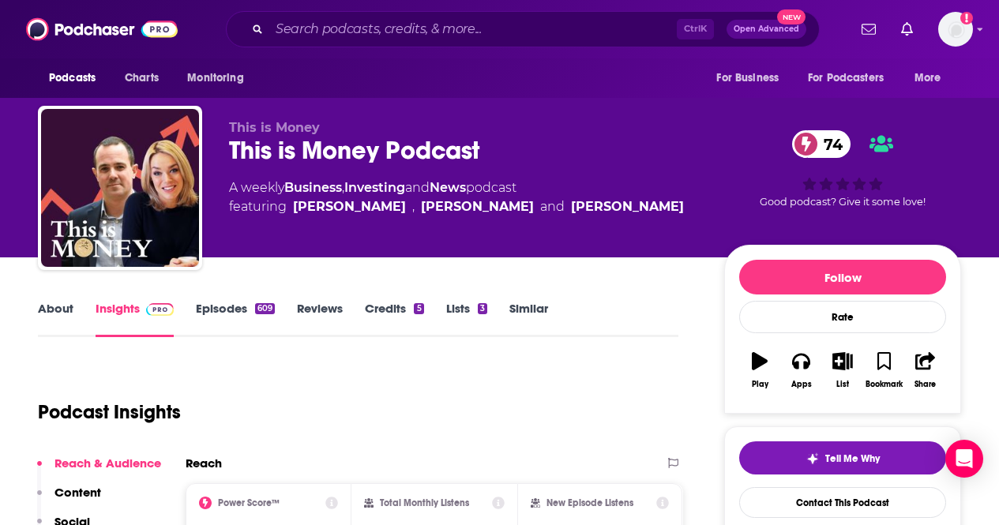
click at [212, 309] on link "Episodes 609" at bounding box center [235, 319] width 79 height 36
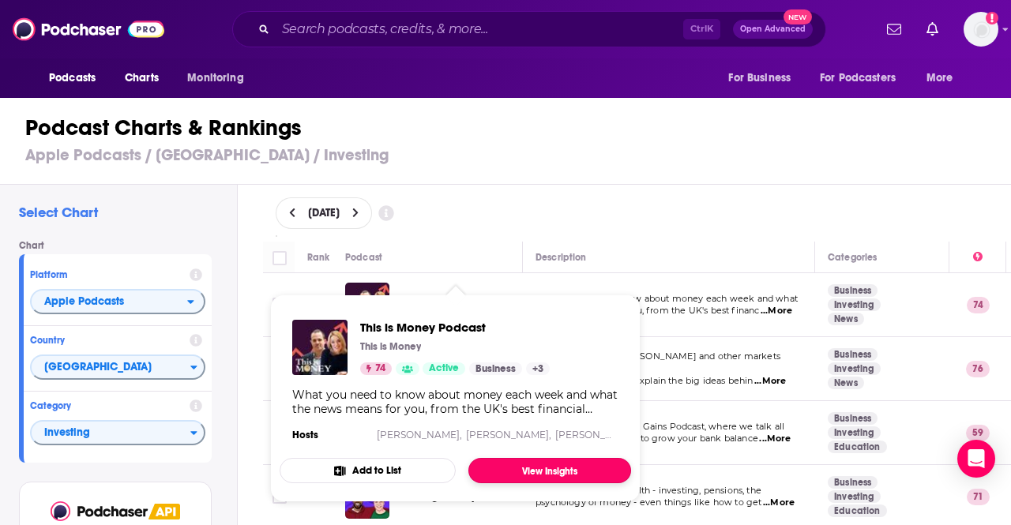
click at [559, 463] on link "View Insights" at bounding box center [549, 470] width 163 height 25
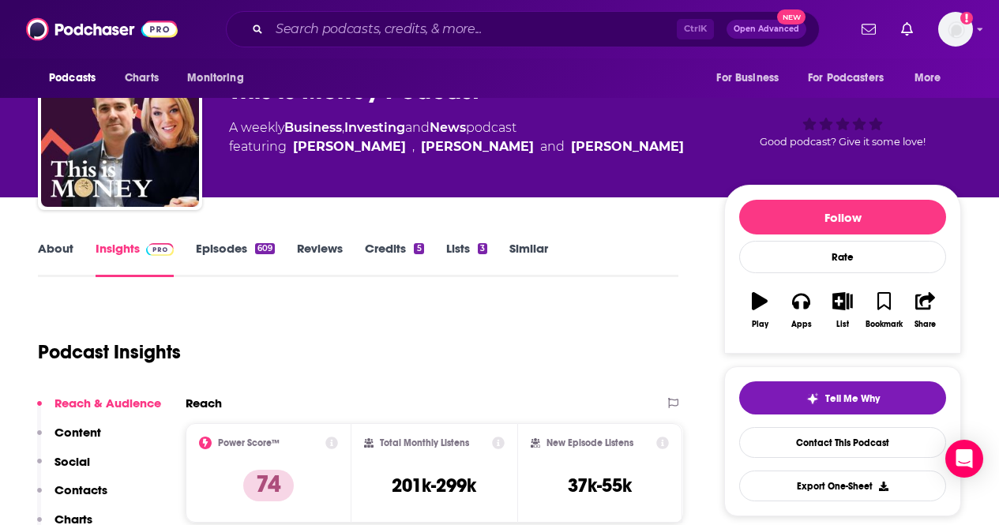
scroll to position [79, 0]
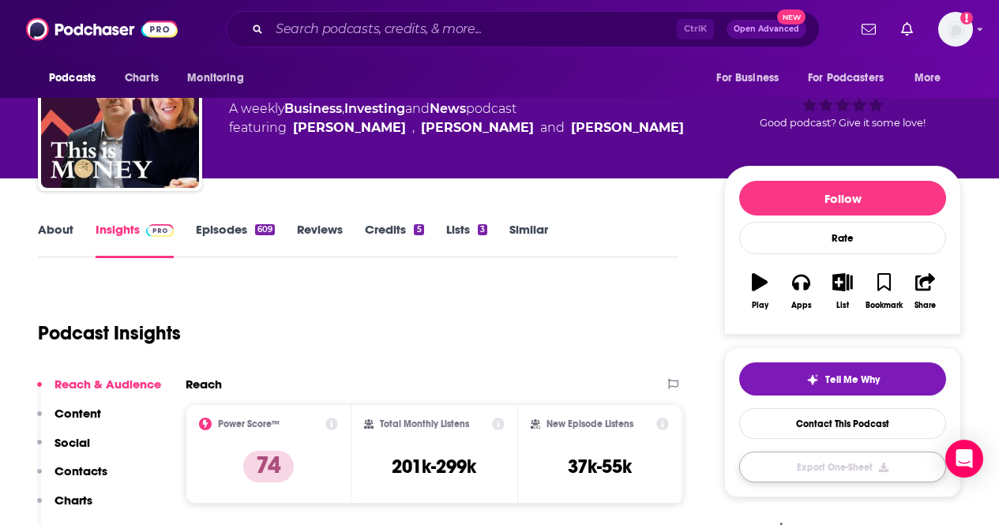
click at [843, 474] on button "Export One-Sheet" at bounding box center [842, 467] width 207 height 31
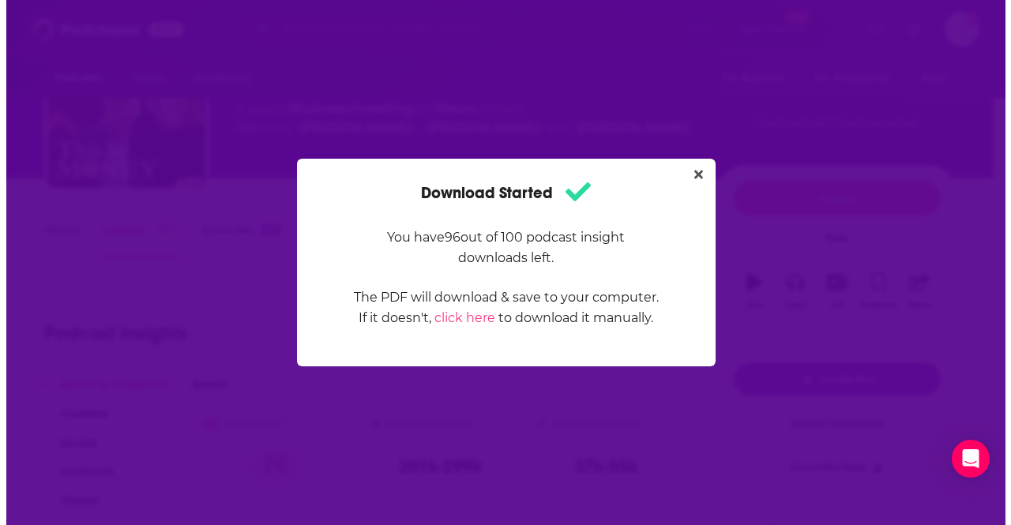
scroll to position [0, 0]
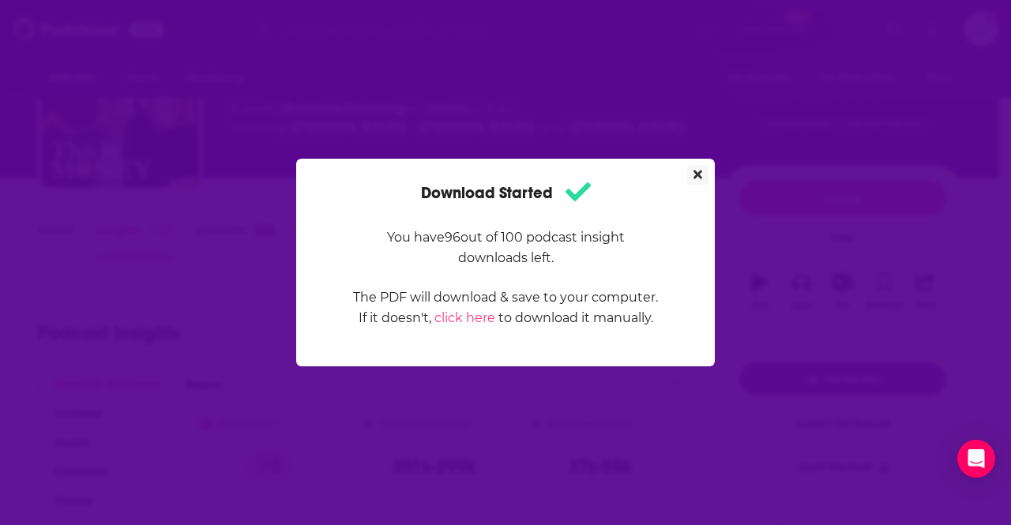
click at [693, 175] on icon "Close" at bounding box center [697, 174] width 9 height 13
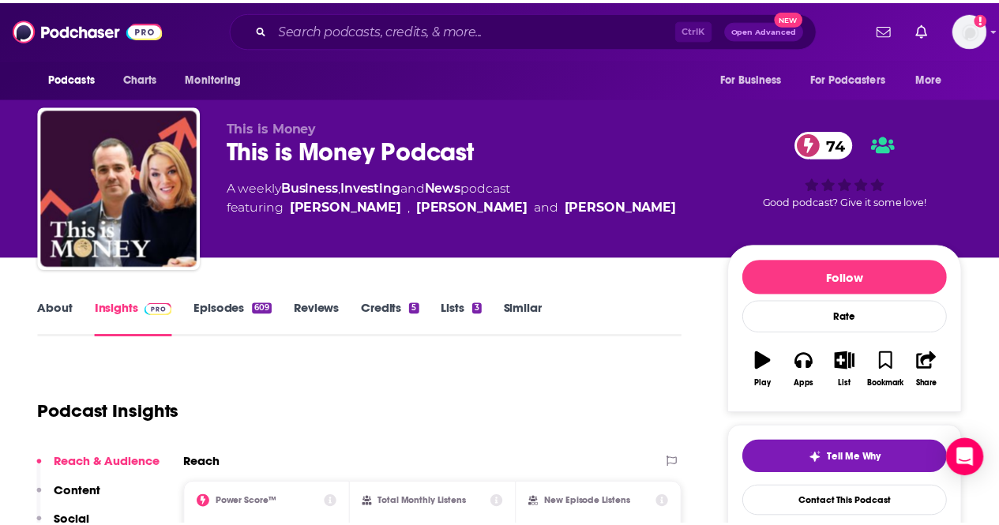
scroll to position [79, 0]
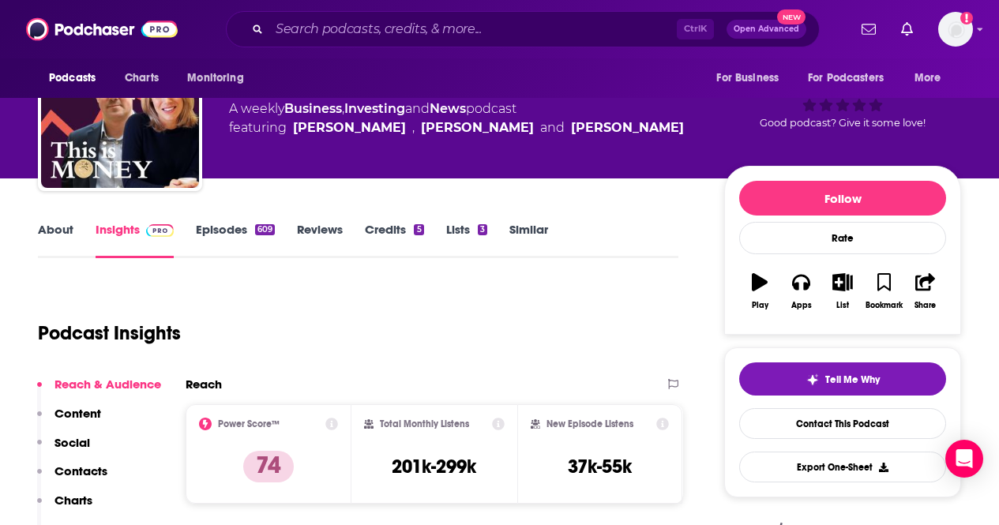
click at [224, 229] on link "Episodes 609" at bounding box center [235, 240] width 79 height 36
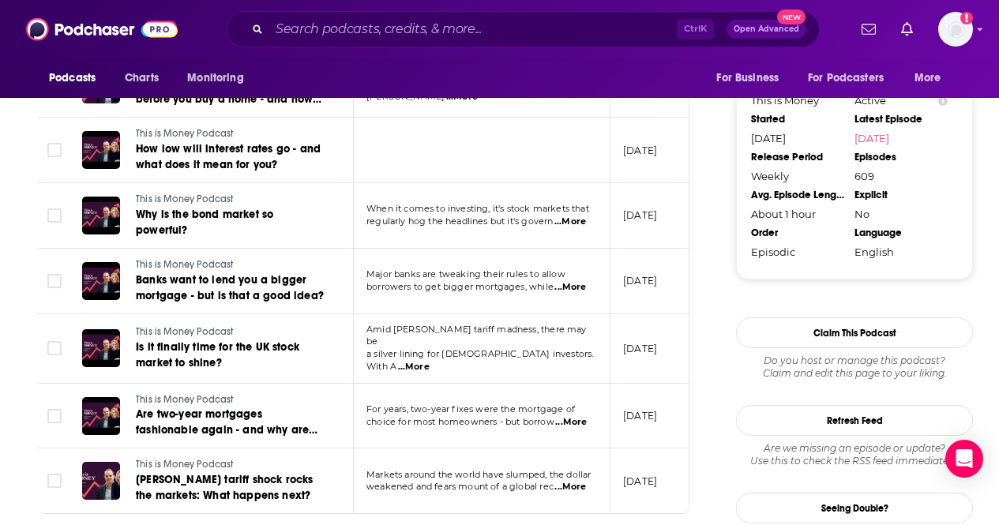
scroll to position [1658, 0]
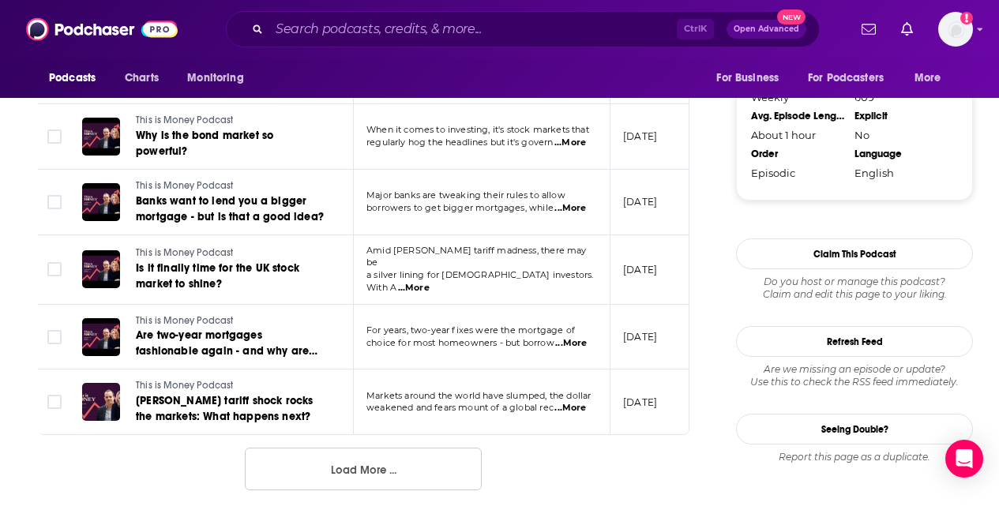
click at [354, 474] on button "Load More ..." at bounding box center [363, 469] width 237 height 43
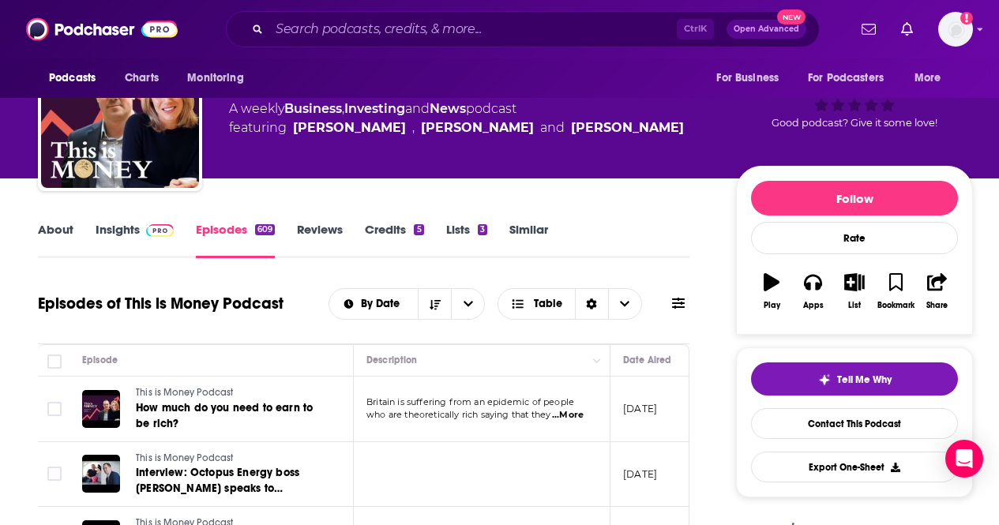
scroll to position [0, 0]
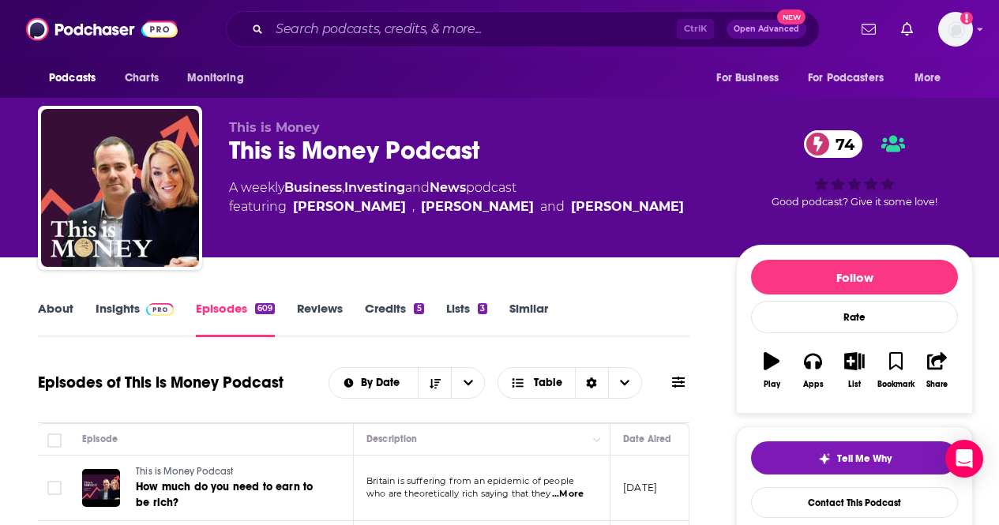
click at [118, 312] on link "Insights" at bounding box center [135, 319] width 78 height 36
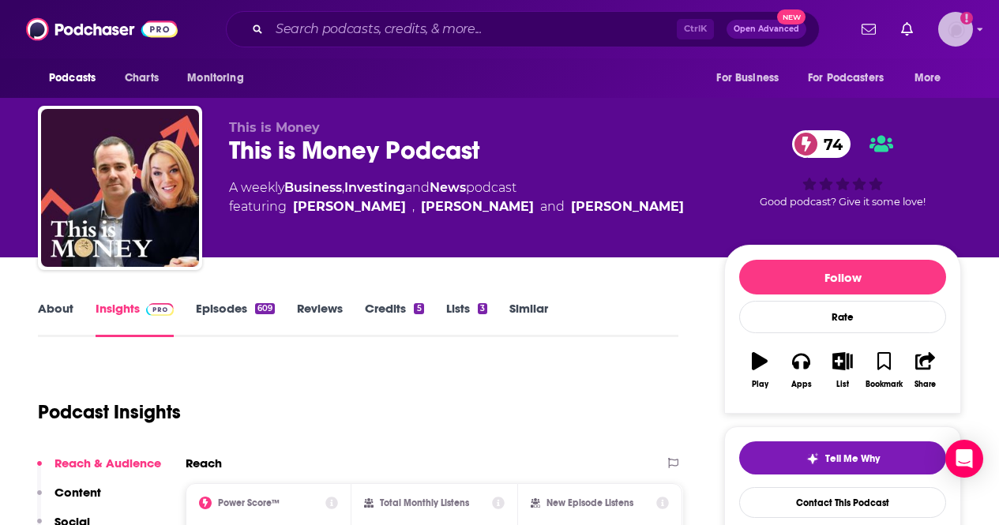
click at [973, 29] on img "Logged in as BrunswickDigital" at bounding box center [955, 29] width 35 height 35
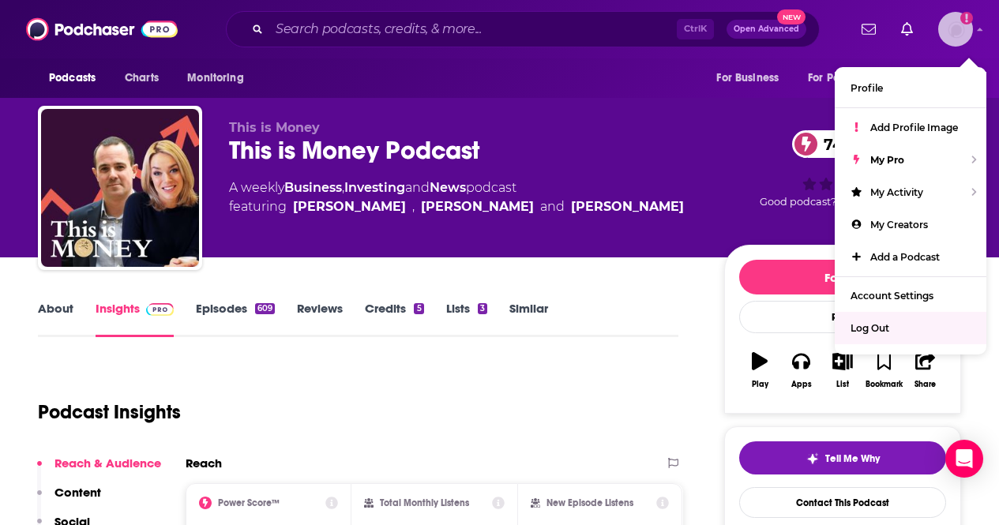
click at [882, 322] on span "Log Out" at bounding box center [869, 328] width 39 height 12
